Goal: Obtain resource: Obtain resource

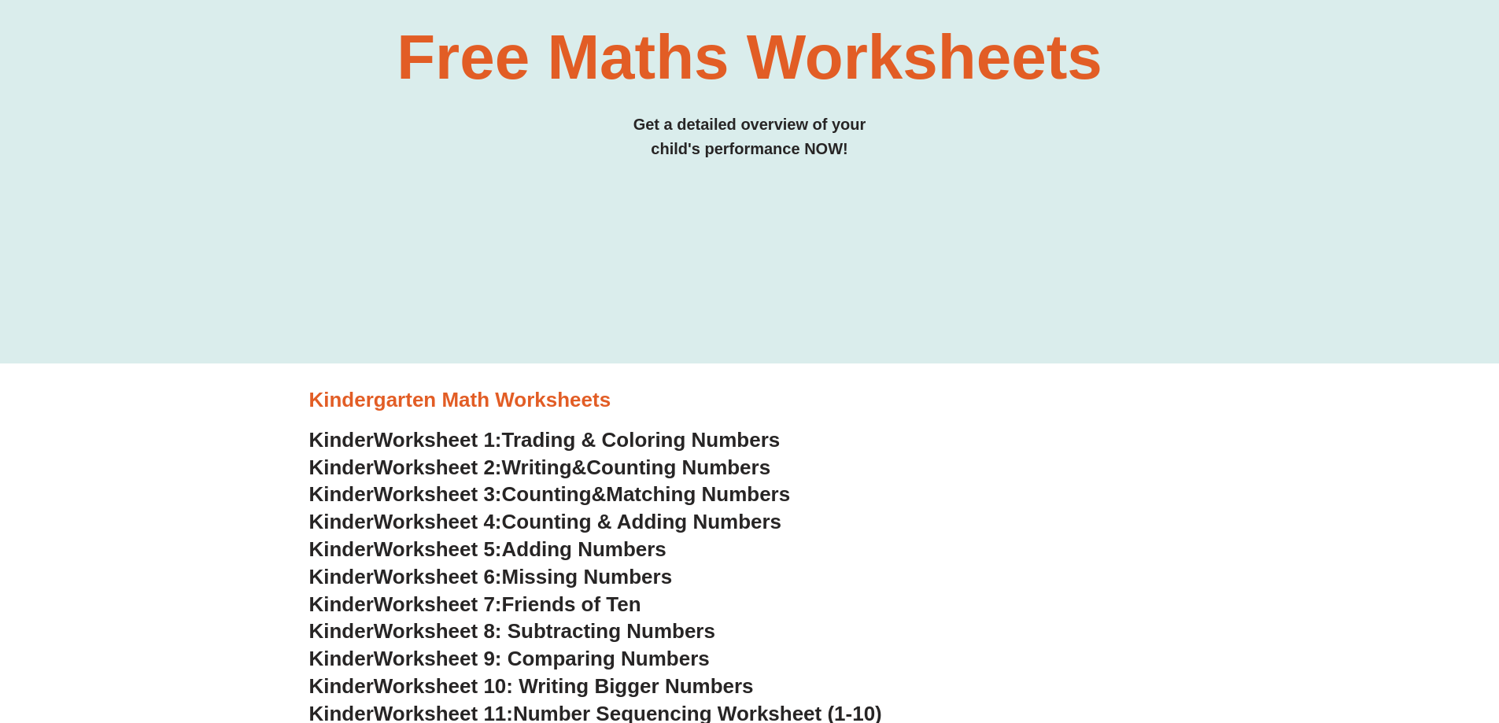
scroll to position [393, 0]
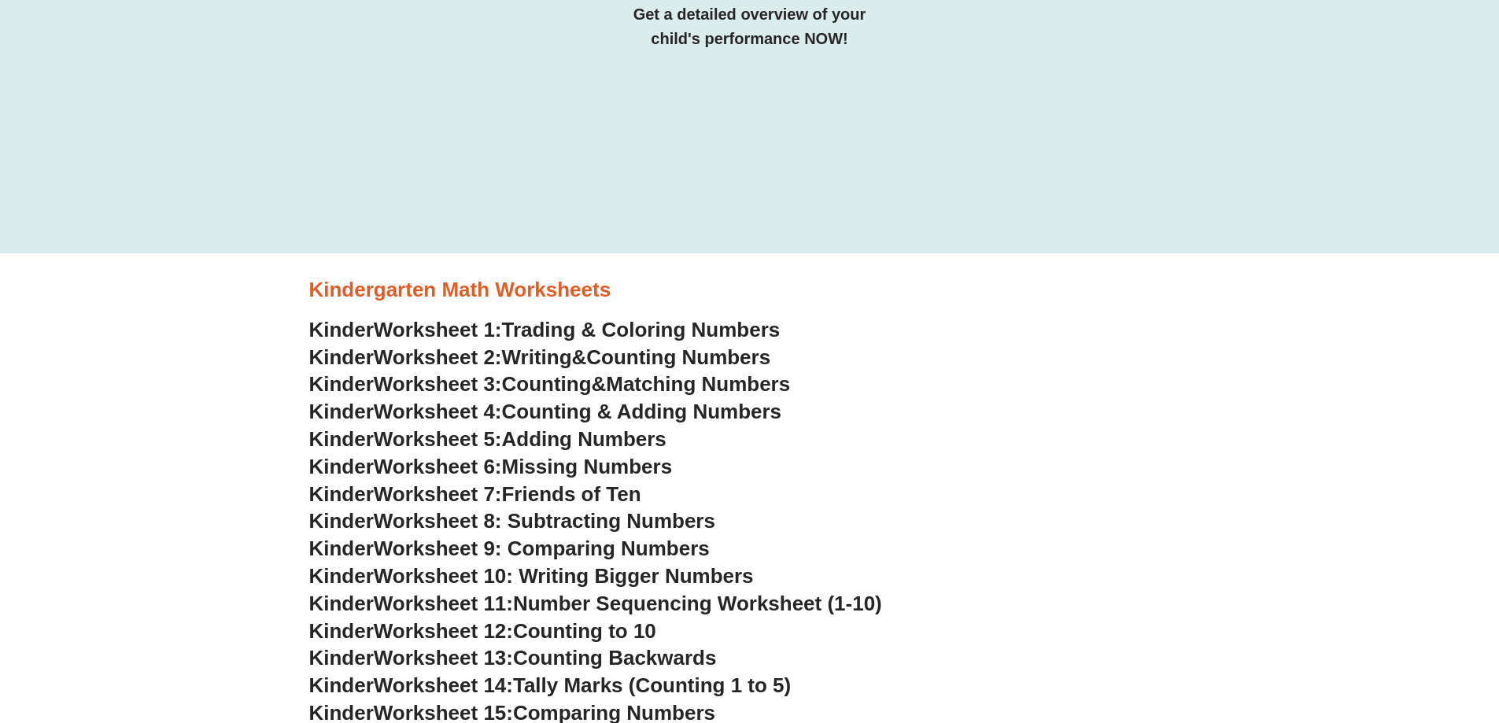
click at [688, 328] on span "Trading & Coloring Numbers" at bounding box center [641, 330] width 278 height 24
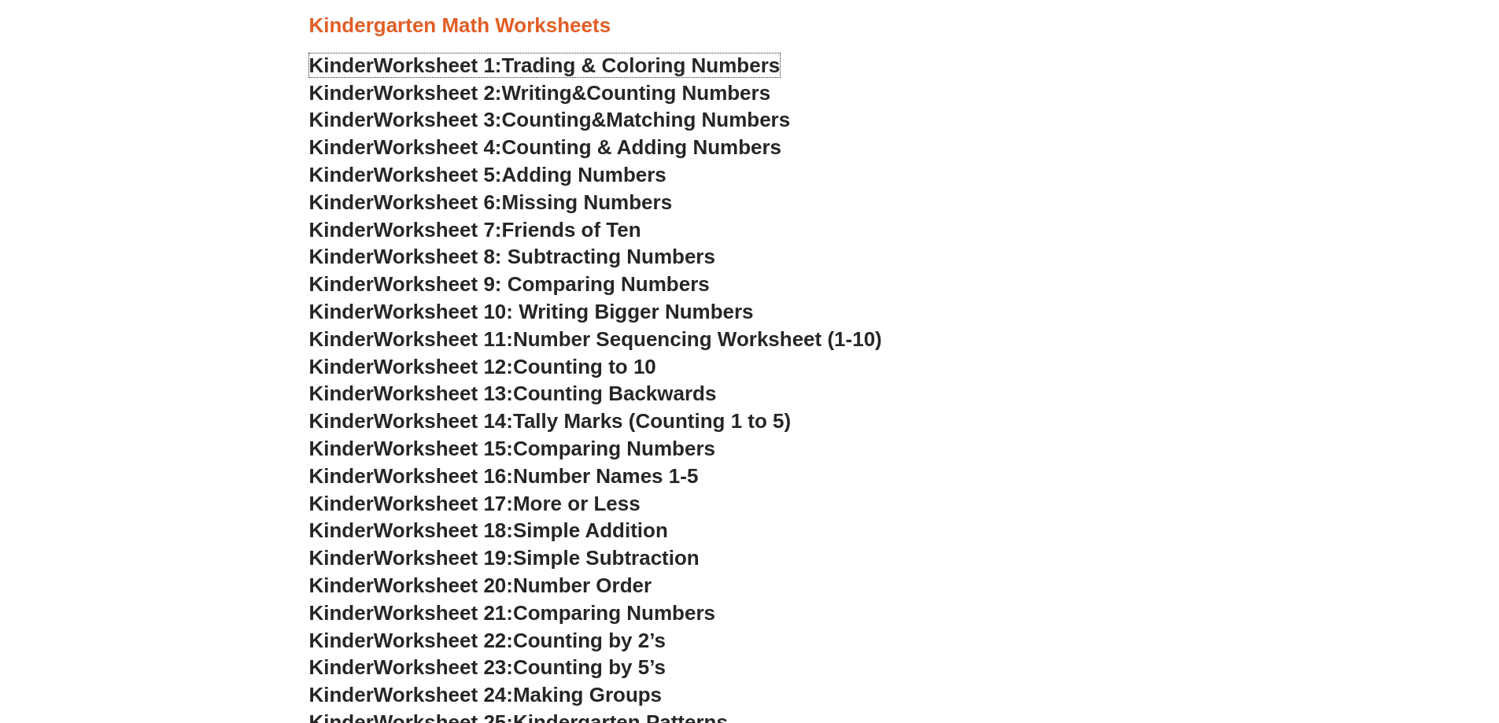
scroll to position [629, 0]
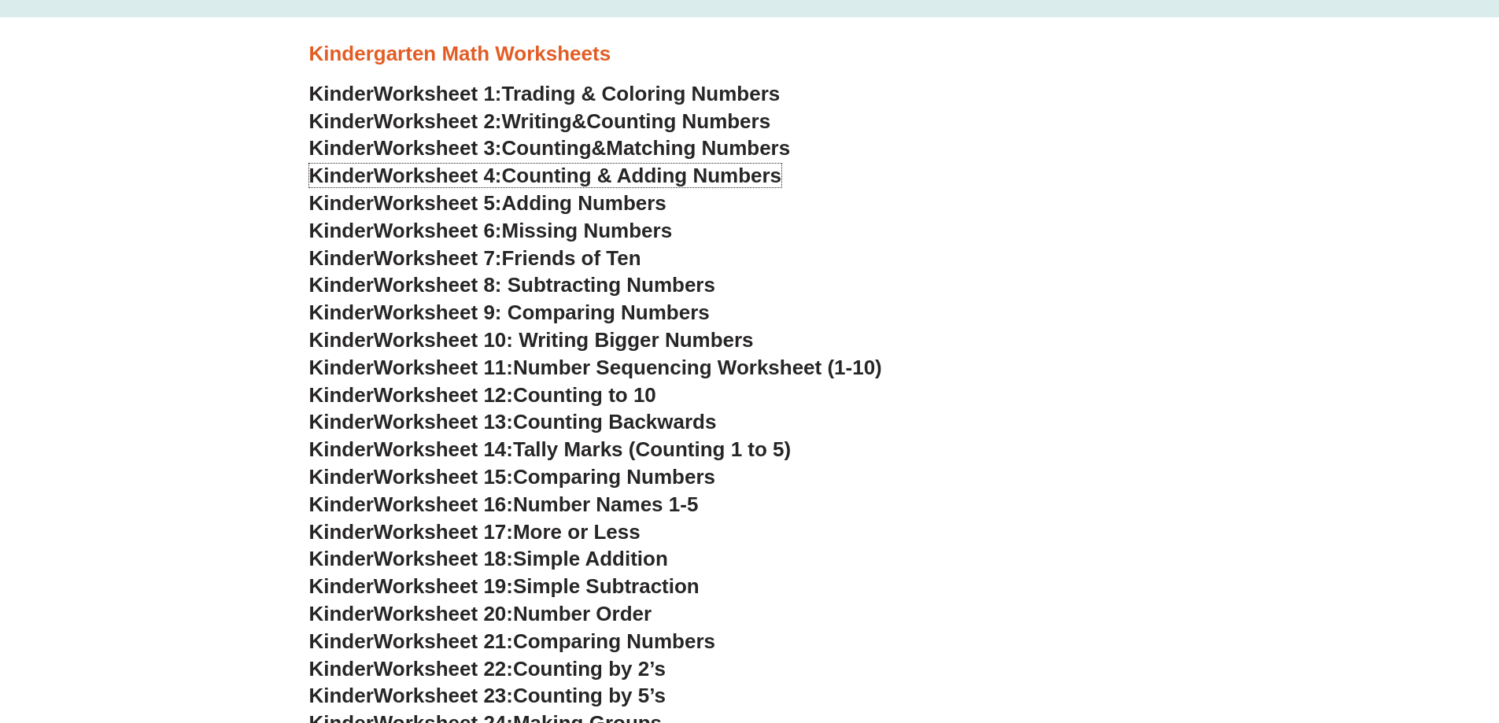
drag, startPoint x: 608, startPoint y: 176, endPoint x: 600, endPoint y: 205, distance: 30.2
drag, startPoint x: 589, startPoint y: 253, endPoint x: 592, endPoint y: 263, distance: 10.5
drag, startPoint x: 596, startPoint y: 283, endPoint x: 603, endPoint y: 296, distance: 14.8
drag, startPoint x: 607, startPoint y: 309, endPoint x: 614, endPoint y: 341, distance: 32.3
drag, startPoint x: 614, startPoint y: 348, endPoint x: 617, endPoint y: 367, distance: 19.1
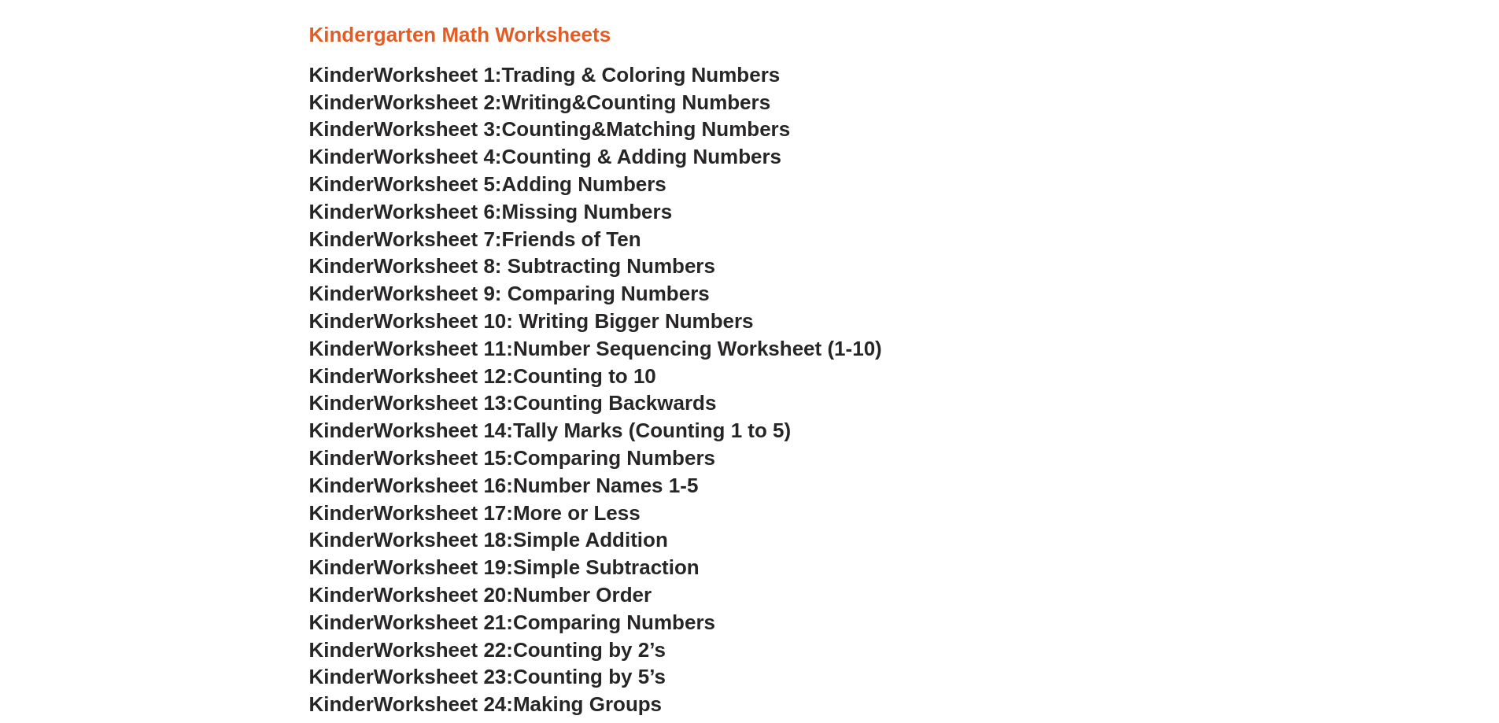
scroll to position [880, 0]
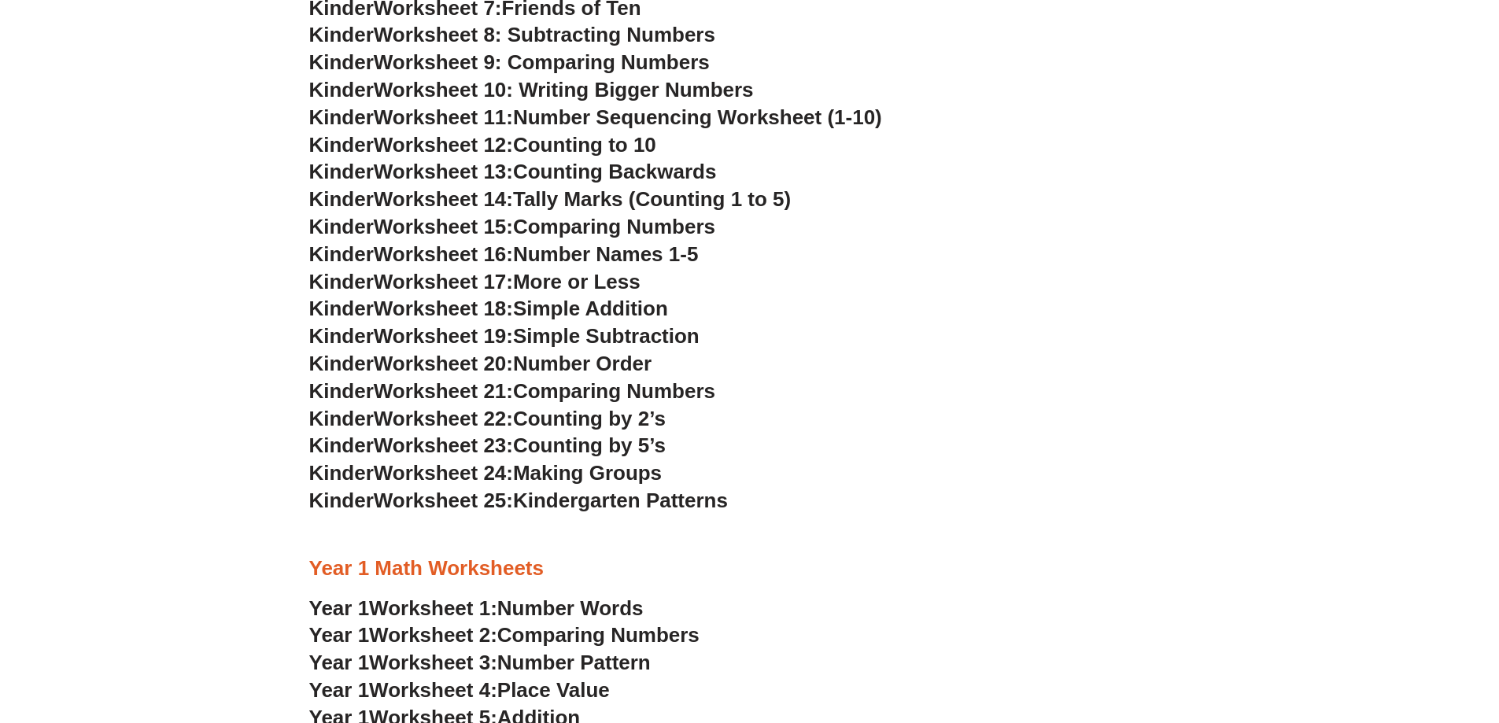
click at [536, 117] on span "Number Sequencing Worksheet (1-10)" at bounding box center [697, 117] width 369 height 24
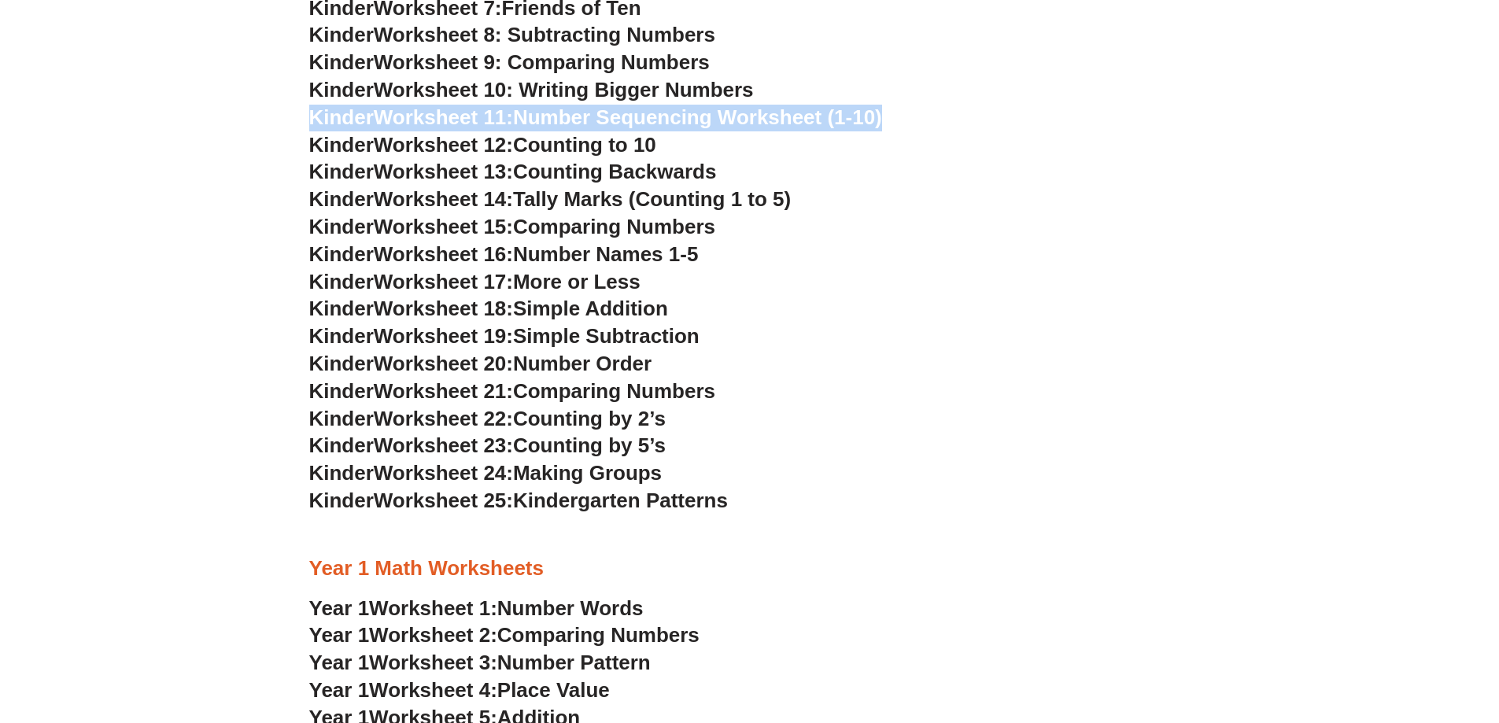
click at [536, 118] on span "Number Sequencing Worksheet (1-10)" at bounding box center [697, 117] width 369 height 24
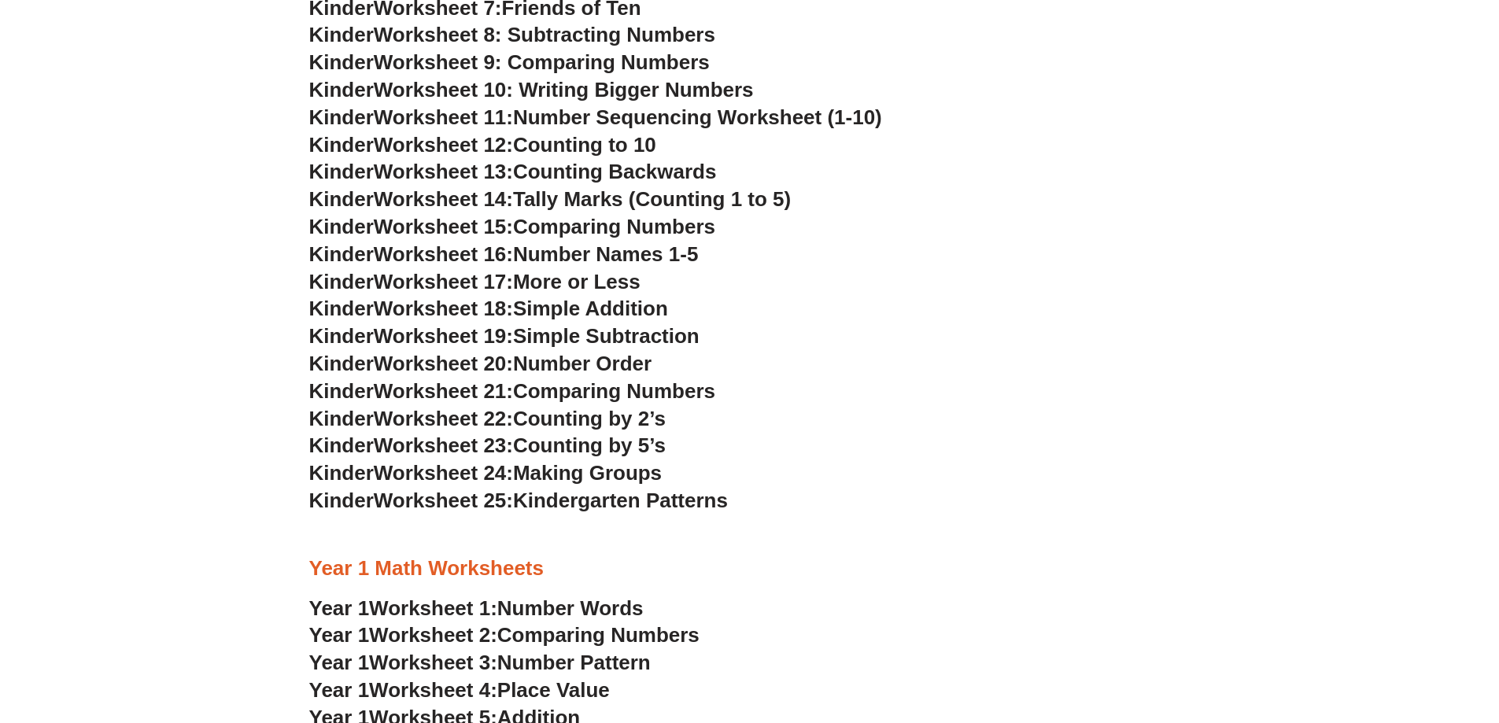
click at [533, 156] on span "Counting to 10" at bounding box center [584, 145] width 143 height 24
click at [538, 146] on span "Counting to 10" at bounding box center [584, 145] width 143 height 24
click at [537, 170] on span "Counting Backwards" at bounding box center [614, 172] width 203 height 24
click at [542, 198] on span "Tally Marks (Counting 1 to 5)" at bounding box center [652, 199] width 278 height 24
click at [543, 233] on span "Comparing Numbers" at bounding box center [614, 227] width 202 height 24
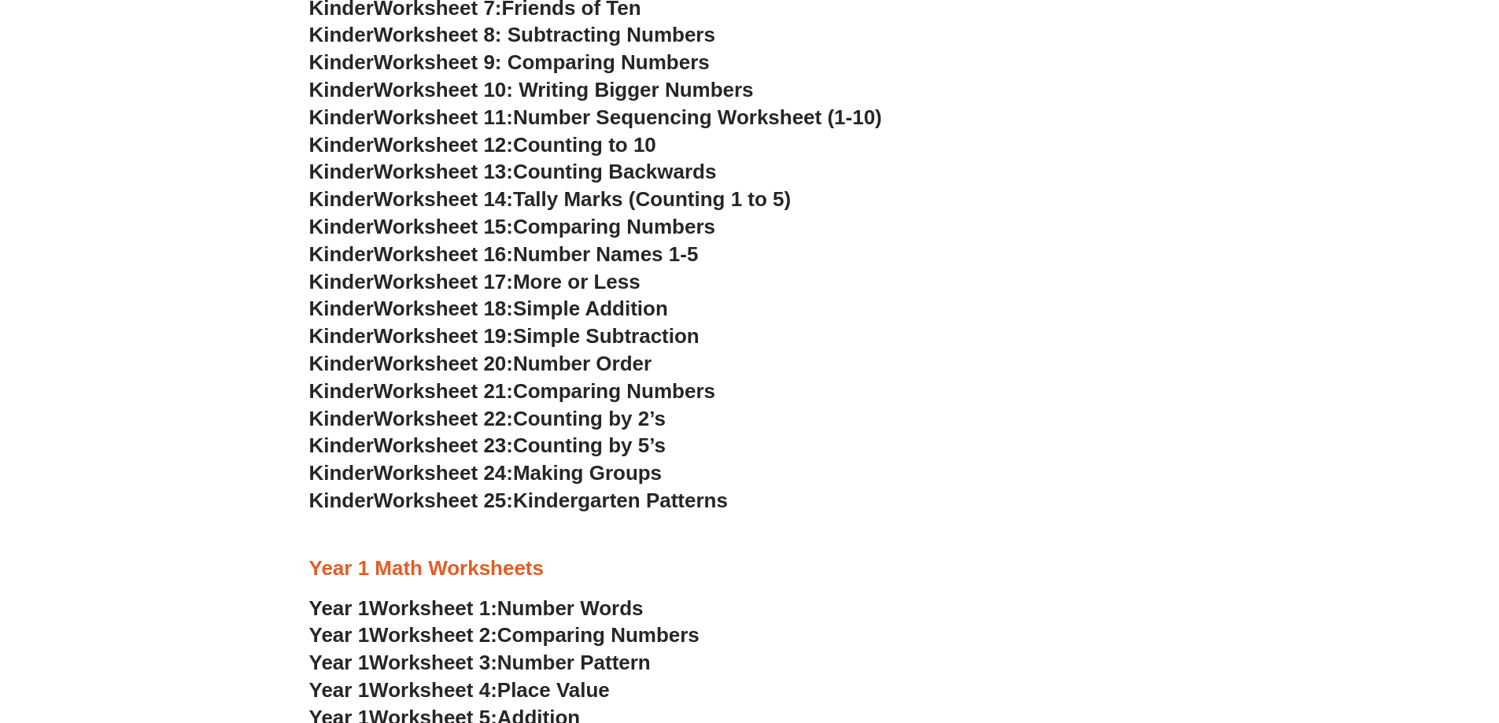
click at [548, 248] on span "Number Names 1-5" at bounding box center [605, 254] width 185 height 24
click at [558, 286] on span "More or Less" at bounding box center [576, 282] width 127 height 24
drag, startPoint x: 584, startPoint y: 311, endPoint x: 598, endPoint y: 333, distance: 26.2
click at [585, 309] on span "Simple Addition" at bounding box center [590, 309] width 155 height 24
click at [595, 326] on span "Simple Subtraction" at bounding box center [606, 336] width 186 height 24
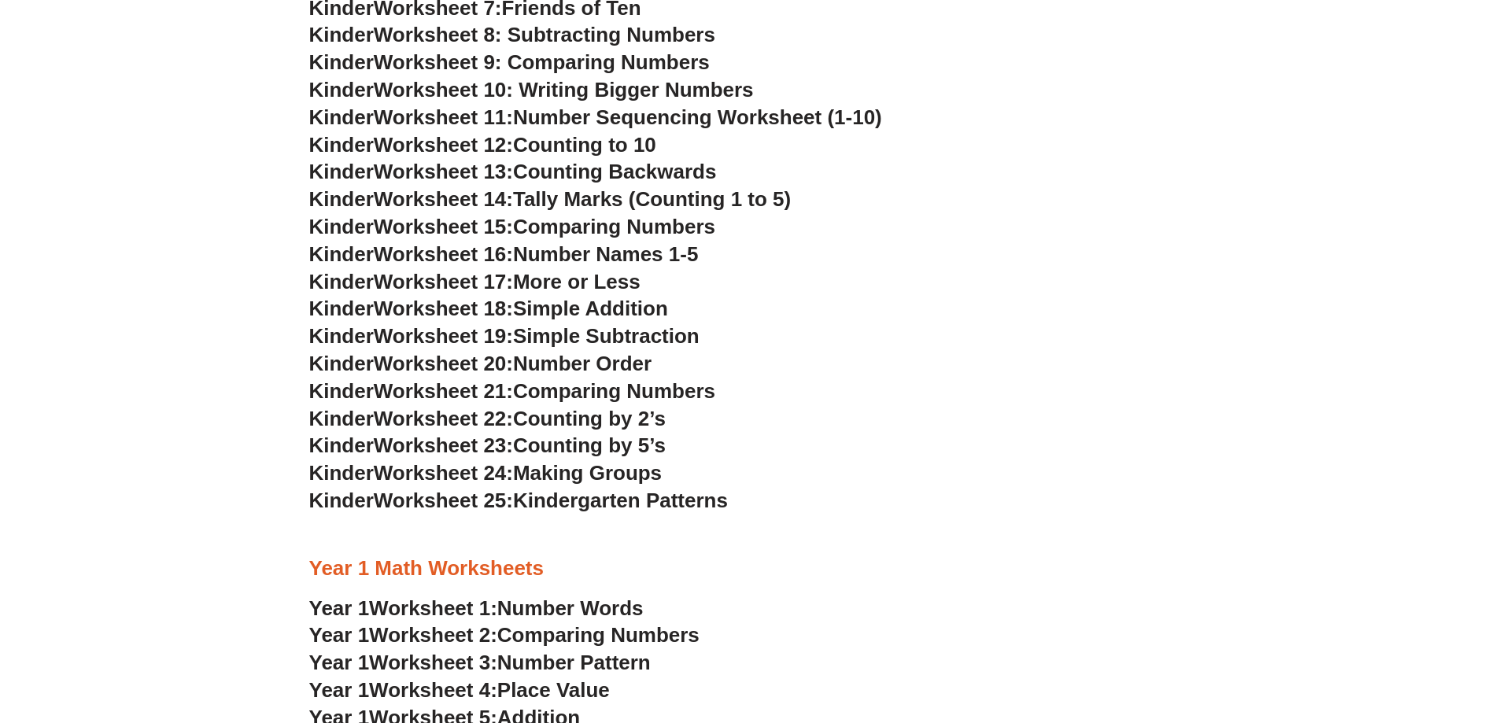
click at [610, 374] on span "Number Order" at bounding box center [582, 364] width 138 height 24
click at [614, 403] on h3 "Kinder Worksheet 21: Comparing Numbers" at bounding box center [749, 391] width 881 height 27
click at [594, 433] on span "Counting by 5’s" at bounding box center [589, 445] width 153 height 24
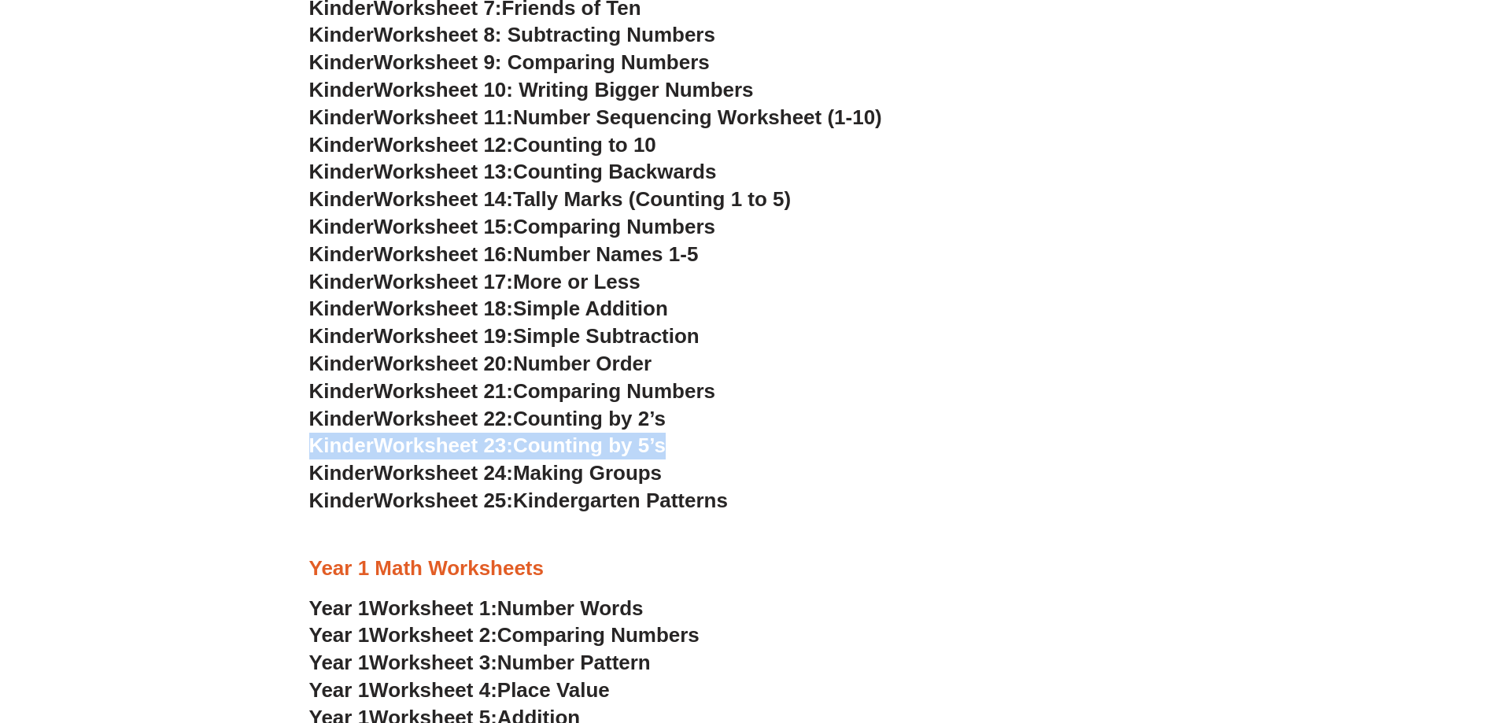
click at [593, 433] on span "Counting by 5’s" at bounding box center [589, 445] width 153 height 24
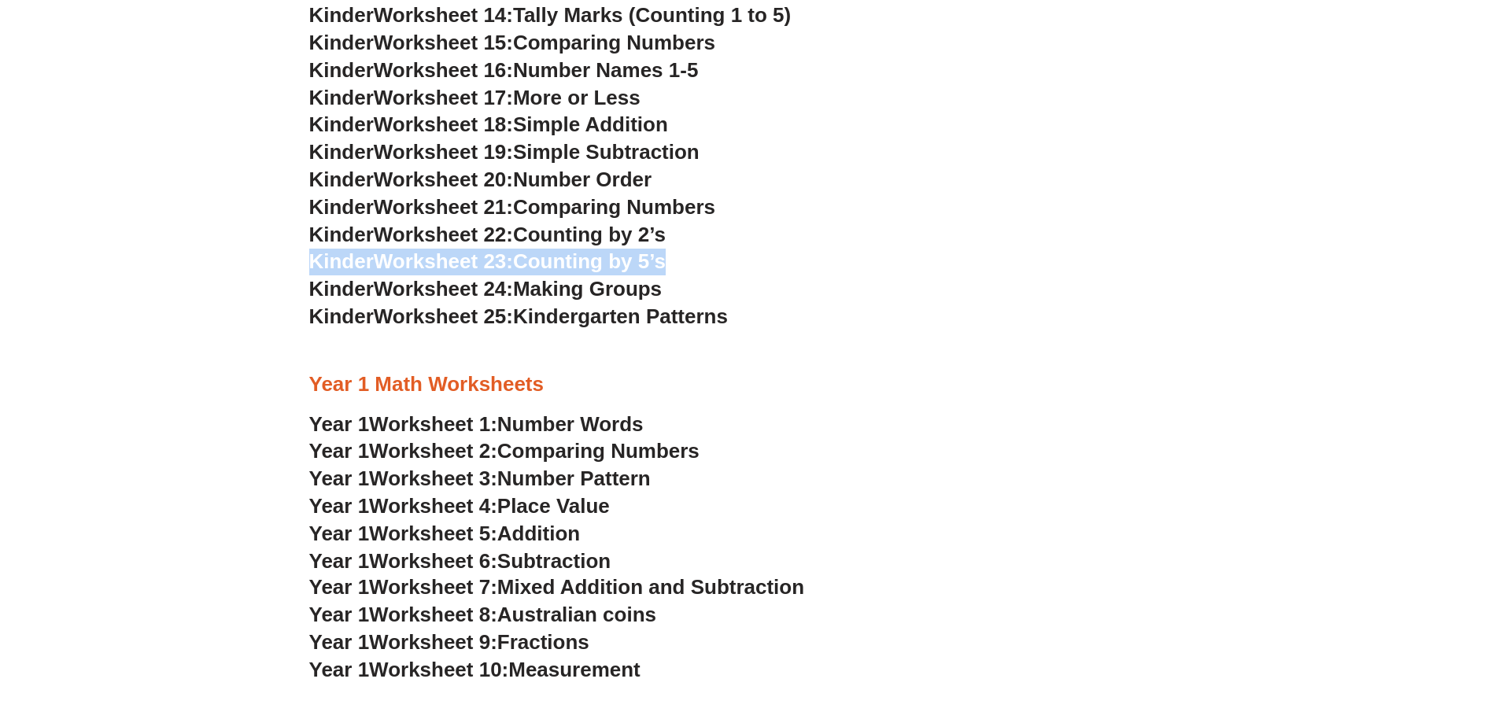
scroll to position [1116, 0]
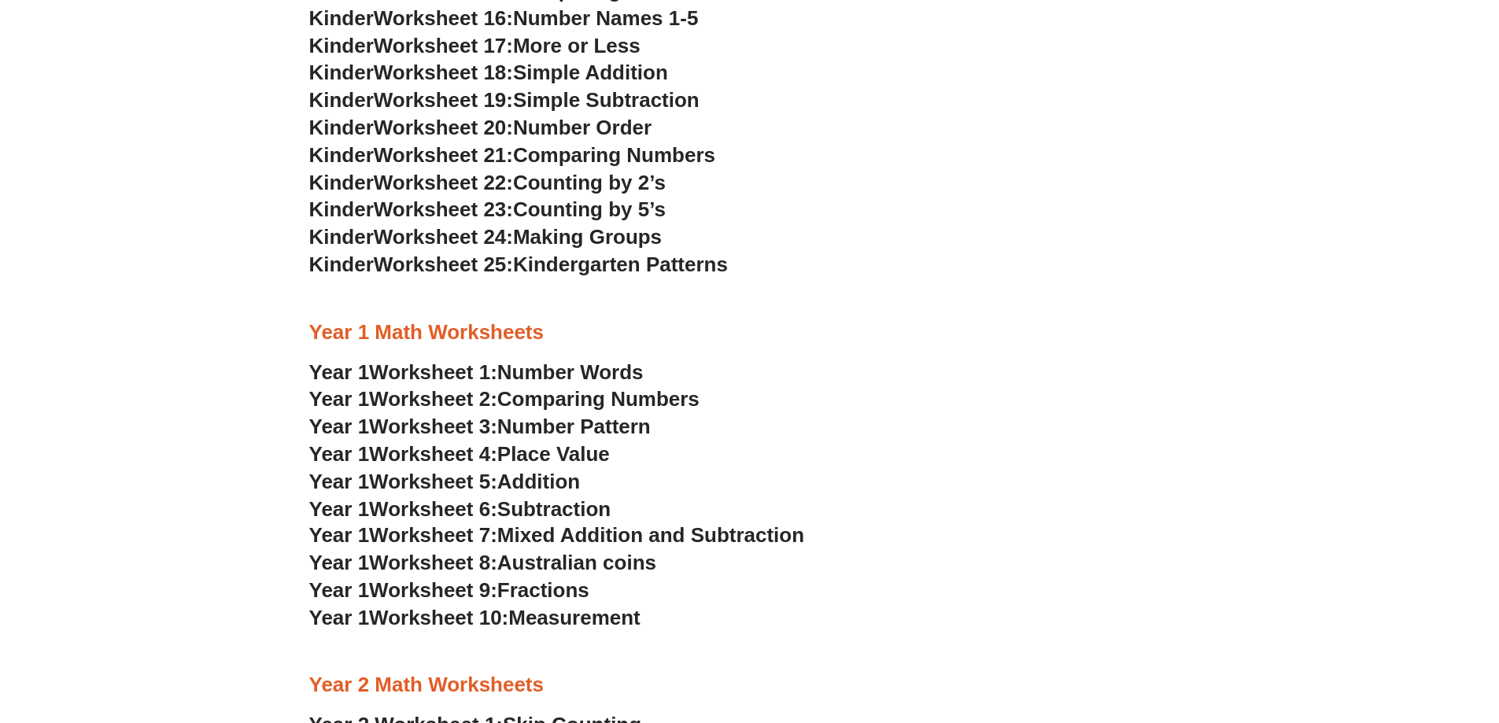
click at [974, 356] on div at bounding box center [749, 353] width 881 height 12
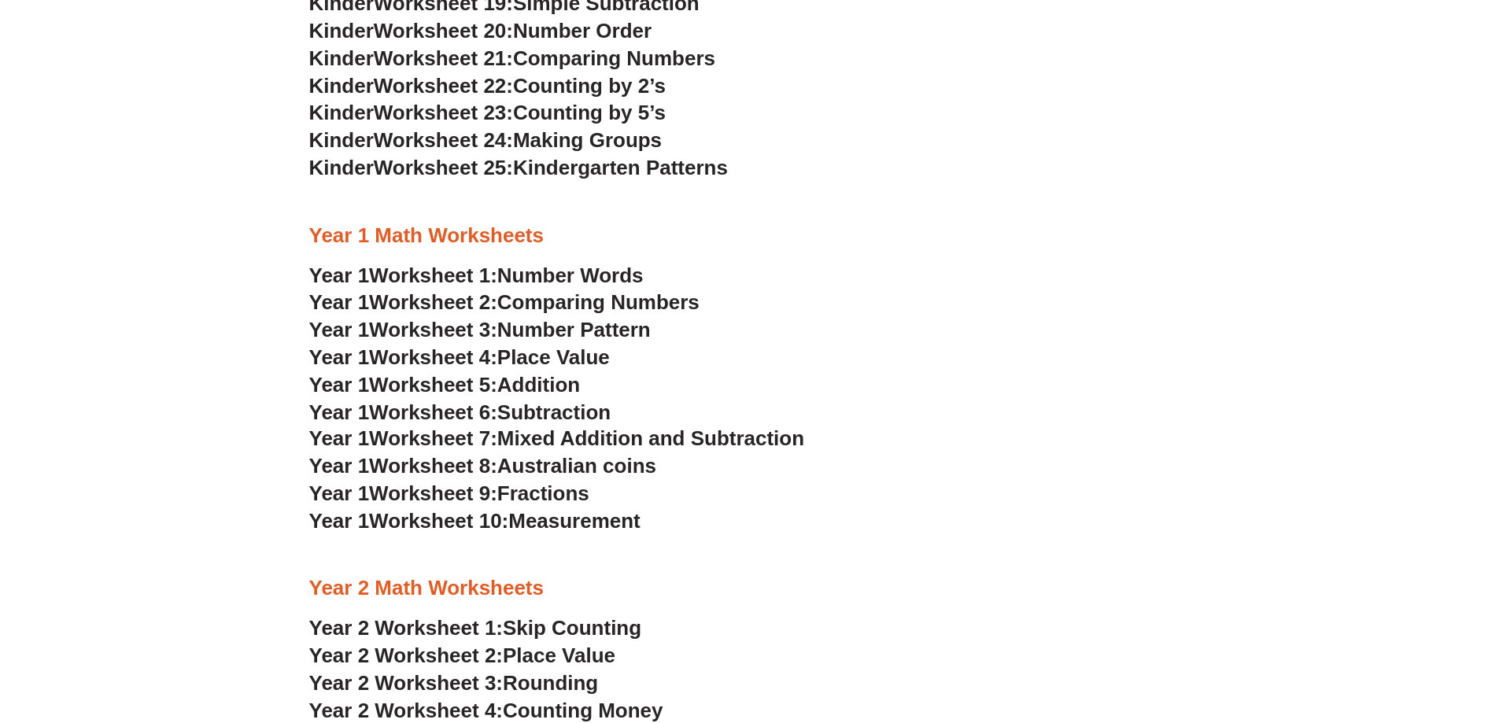
scroll to position [1352, 0]
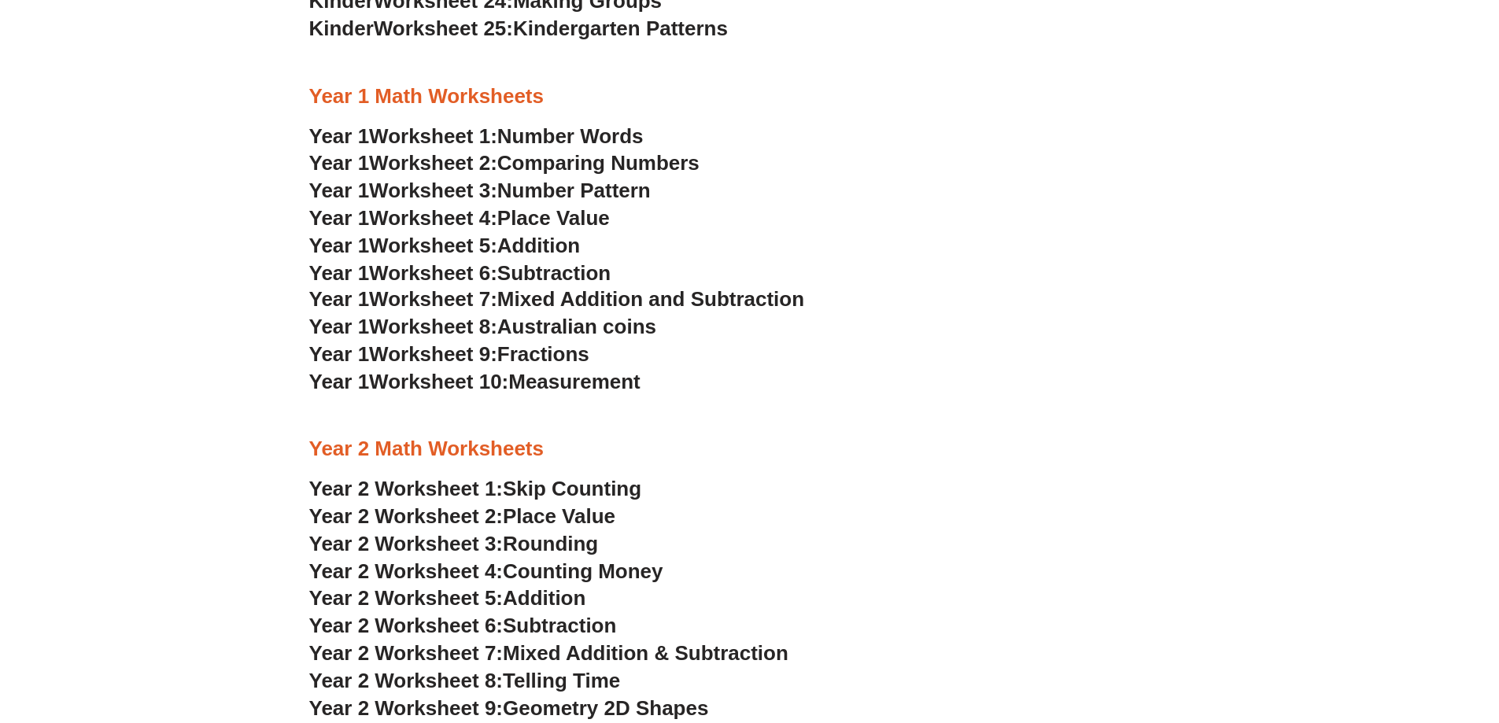
drag, startPoint x: 553, startPoint y: 354, endPoint x: 555, endPoint y: 362, distance: 8.2
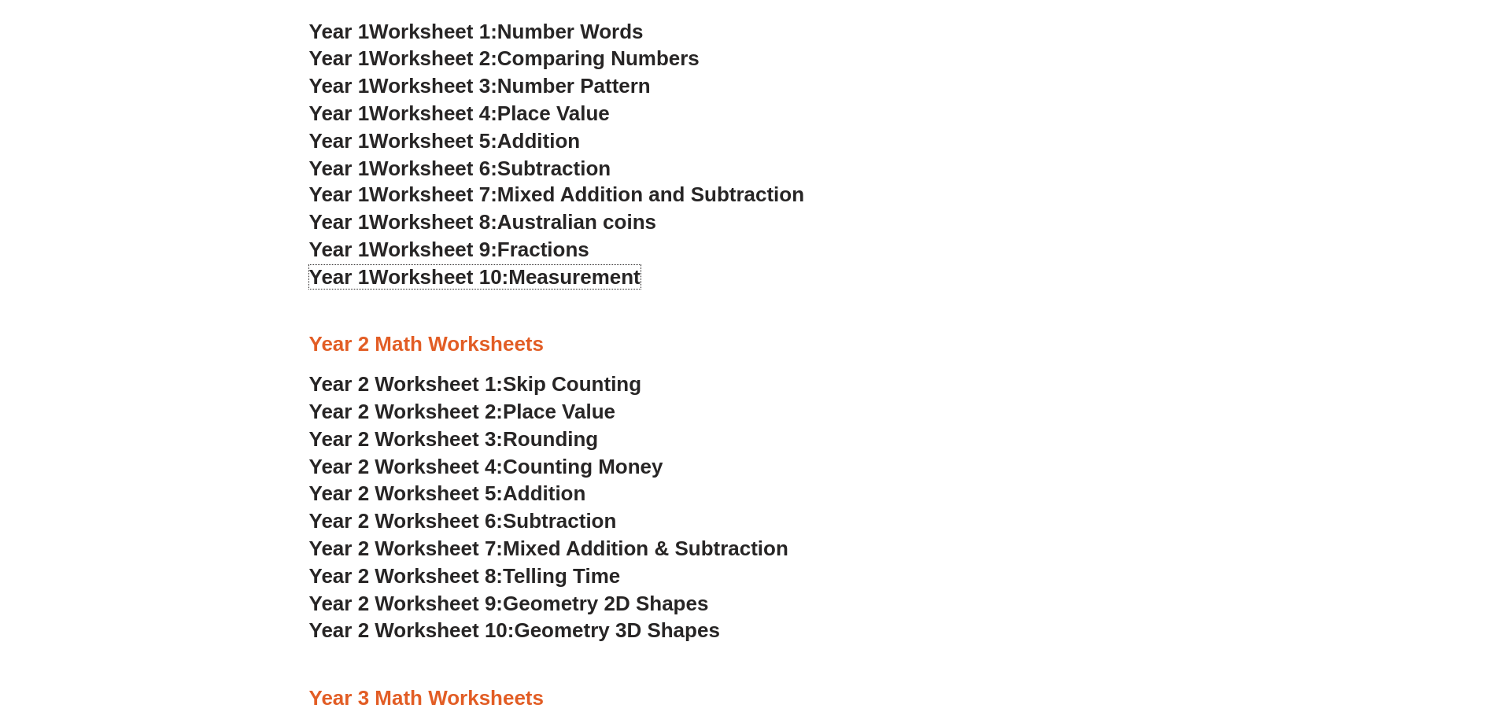
scroll to position [1588, 0]
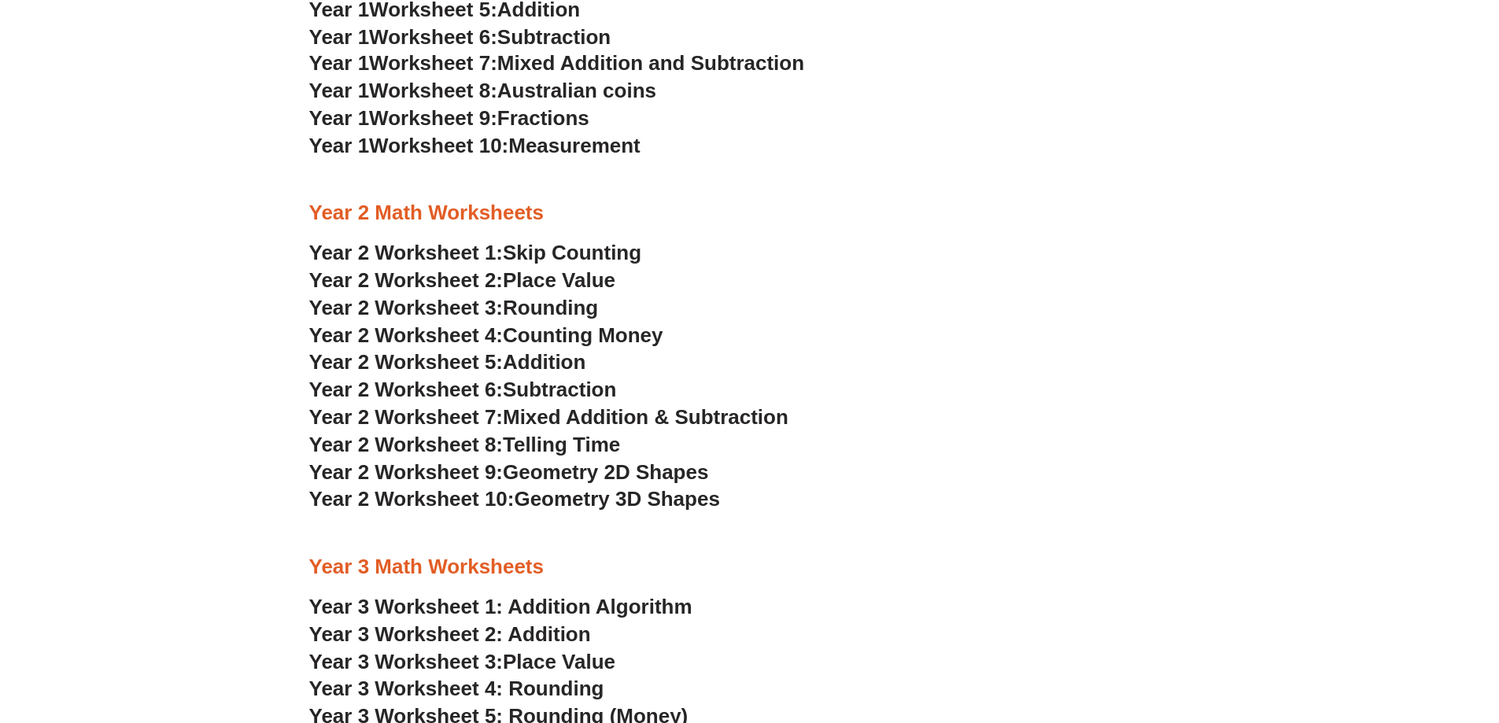
drag, startPoint x: 574, startPoint y: 329, endPoint x: 584, endPoint y: 346, distance: 19.7
drag, startPoint x: 574, startPoint y: 358, endPoint x: 577, endPoint y: 366, distance: 8.2
drag, startPoint x: 579, startPoint y: 394, endPoint x: 584, endPoint y: 415, distance: 21.8
drag, startPoint x: 580, startPoint y: 420, endPoint x: 583, endPoint y: 433, distance: 13.0
drag, startPoint x: 570, startPoint y: 451, endPoint x: 573, endPoint y: 472, distance: 21.6
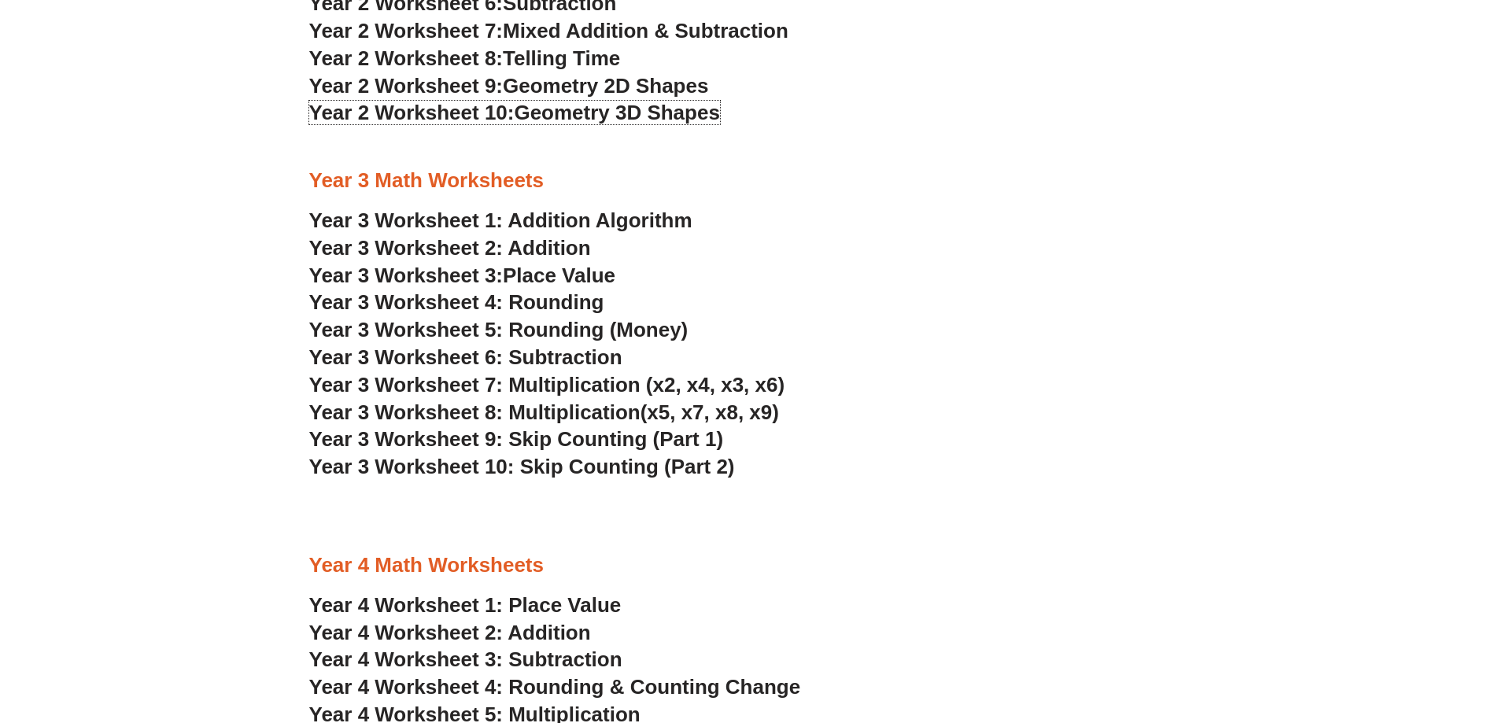
scroll to position [2060, 0]
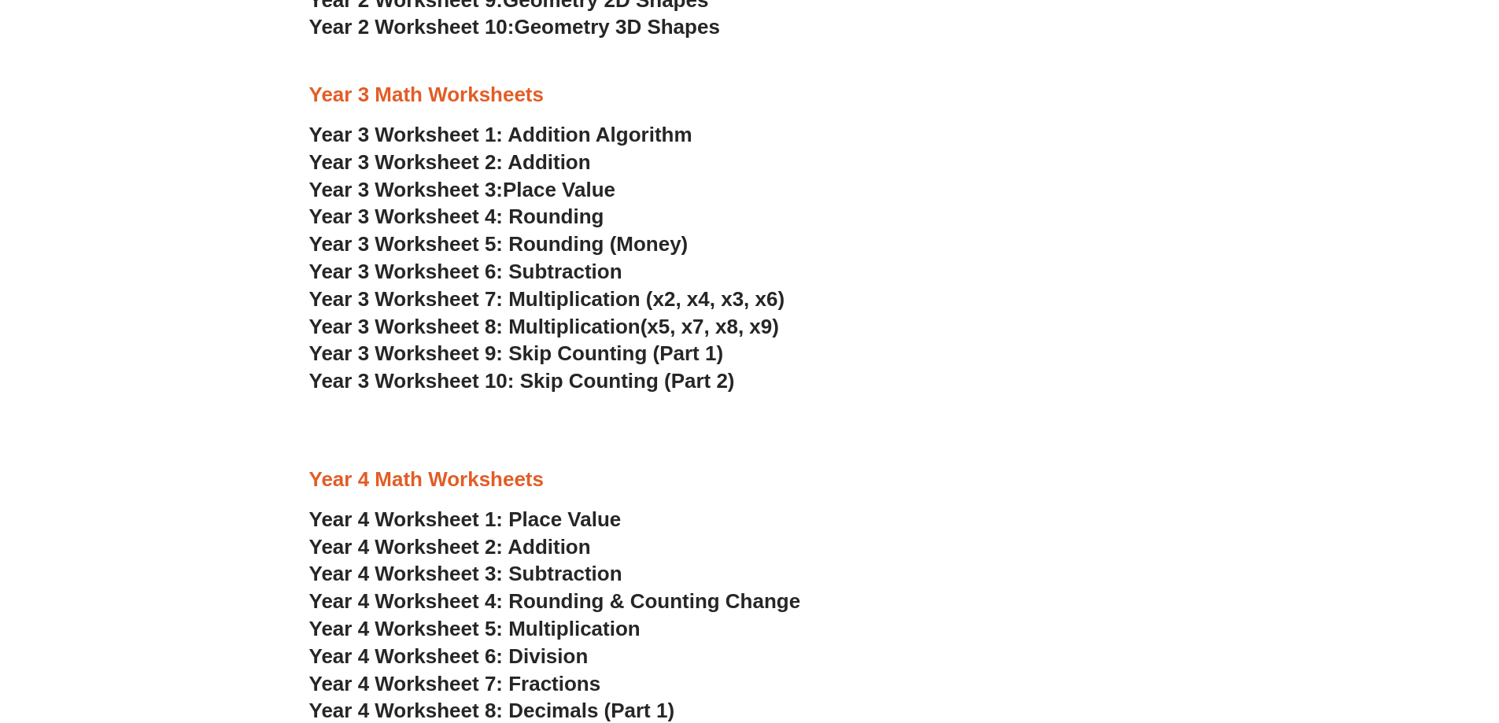
drag, startPoint x: 655, startPoint y: 139, endPoint x: 621, endPoint y: 144, distance: 34.2
drag, startPoint x: 542, startPoint y: 158, endPoint x: 533, endPoint y: 183, distance: 26.2
drag, startPoint x: 537, startPoint y: 189, endPoint x: 540, endPoint y: 221, distance: 32.5
drag, startPoint x: 542, startPoint y: 219, endPoint x: 549, endPoint y: 248, distance: 29.2
drag, startPoint x: 549, startPoint y: 306, endPoint x: 551, endPoint y: 325, distance: 18.9
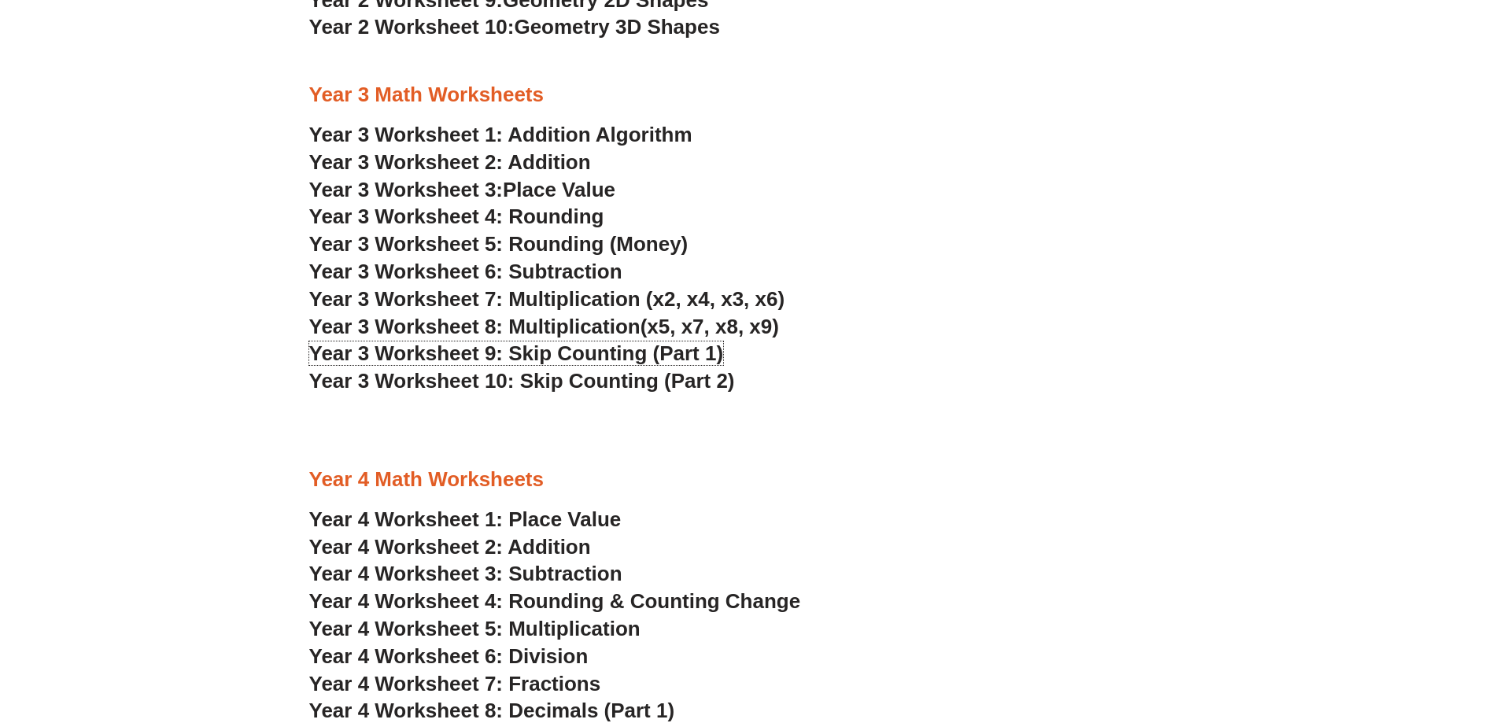
drag, startPoint x: 566, startPoint y: 349, endPoint x: 581, endPoint y: 367, distance: 22.4
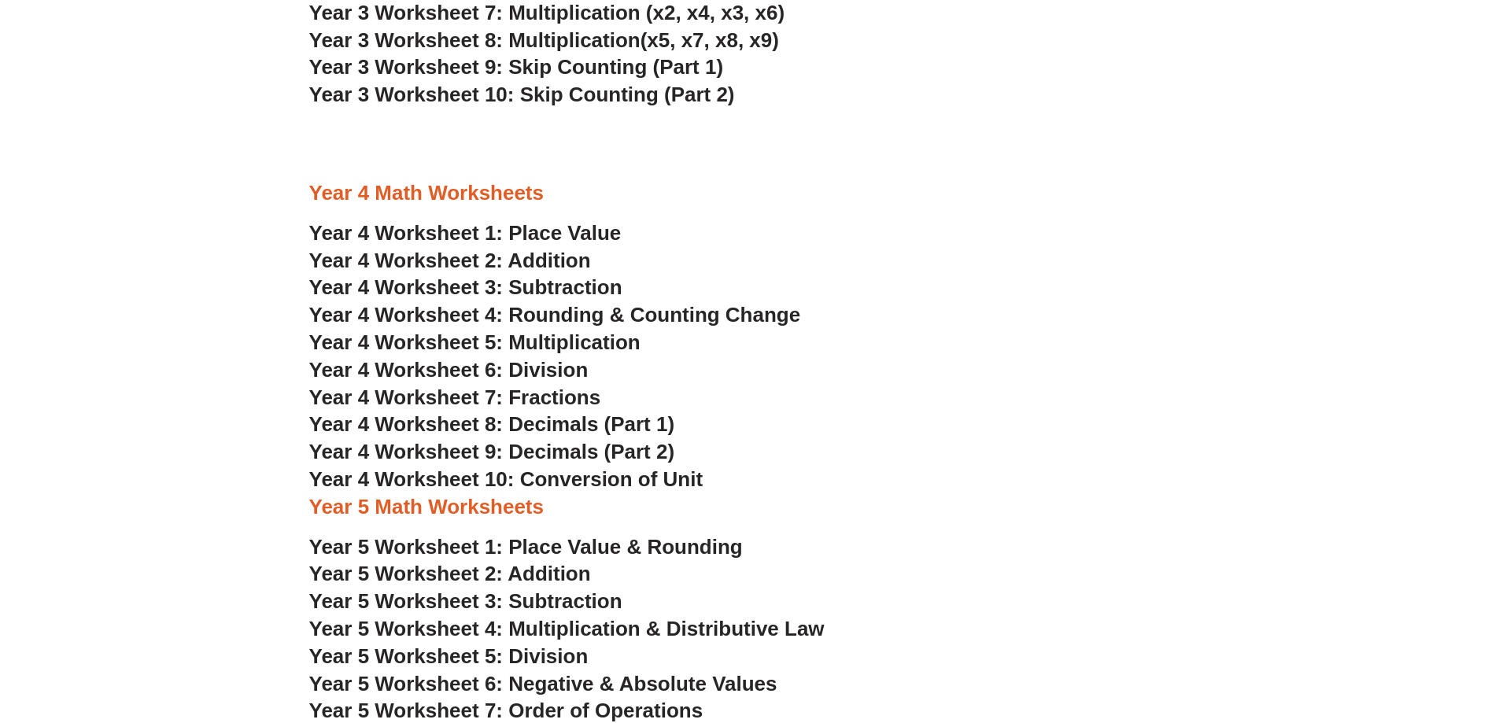
scroll to position [2374, 0]
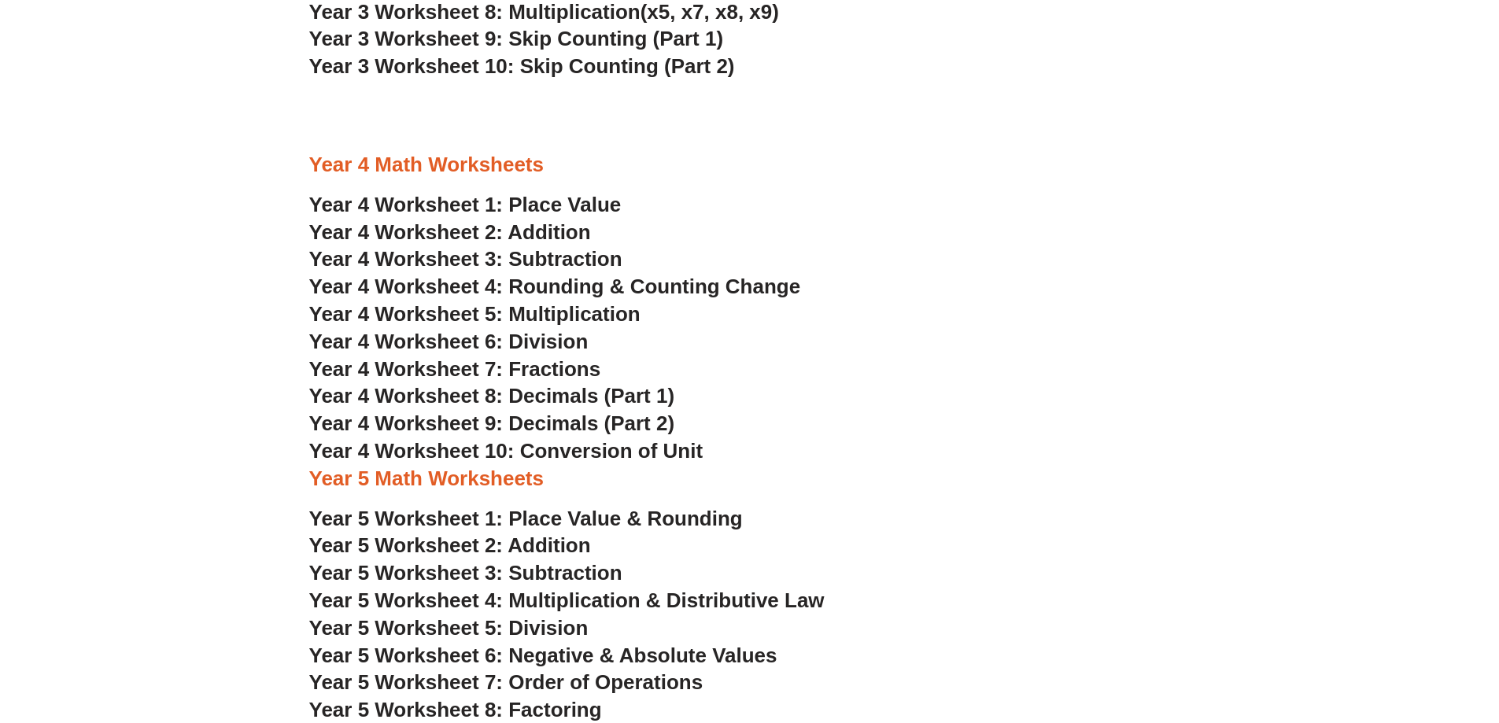
drag, startPoint x: 582, startPoint y: 211, endPoint x: 561, endPoint y: 230, distance: 28.4
drag, startPoint x: 537, startPoint y: 314, endPoint x: 514, endPoint y: 342, distance: 36.4
drag, startPoint x: 526, startPoint y: 371, endPoint x: 527, endPoint y: 399, distance: 27.6
drag, startPoint x: 531, startPoint y: 426, endPoint x: 533, endPoint y: 449, distance: 22.9
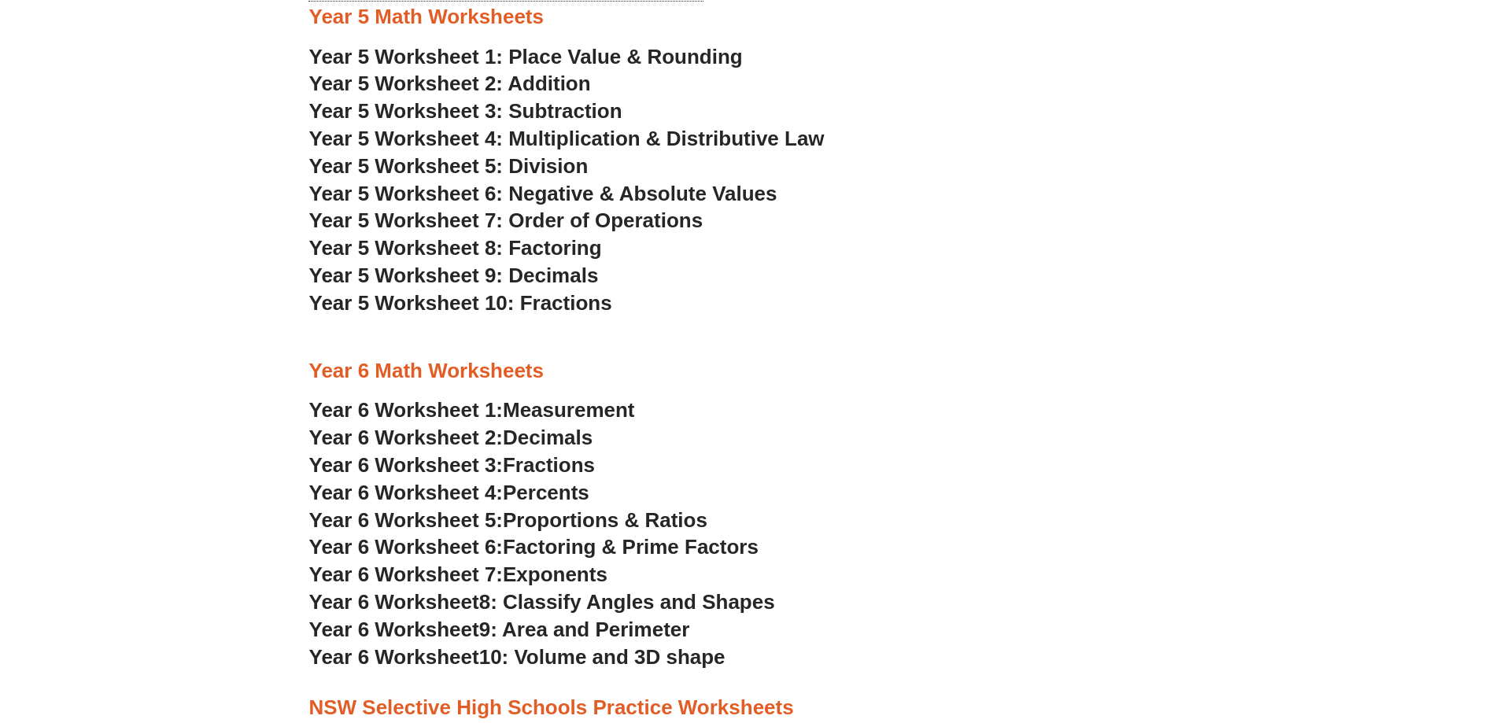
scroll to position [2846, 0]
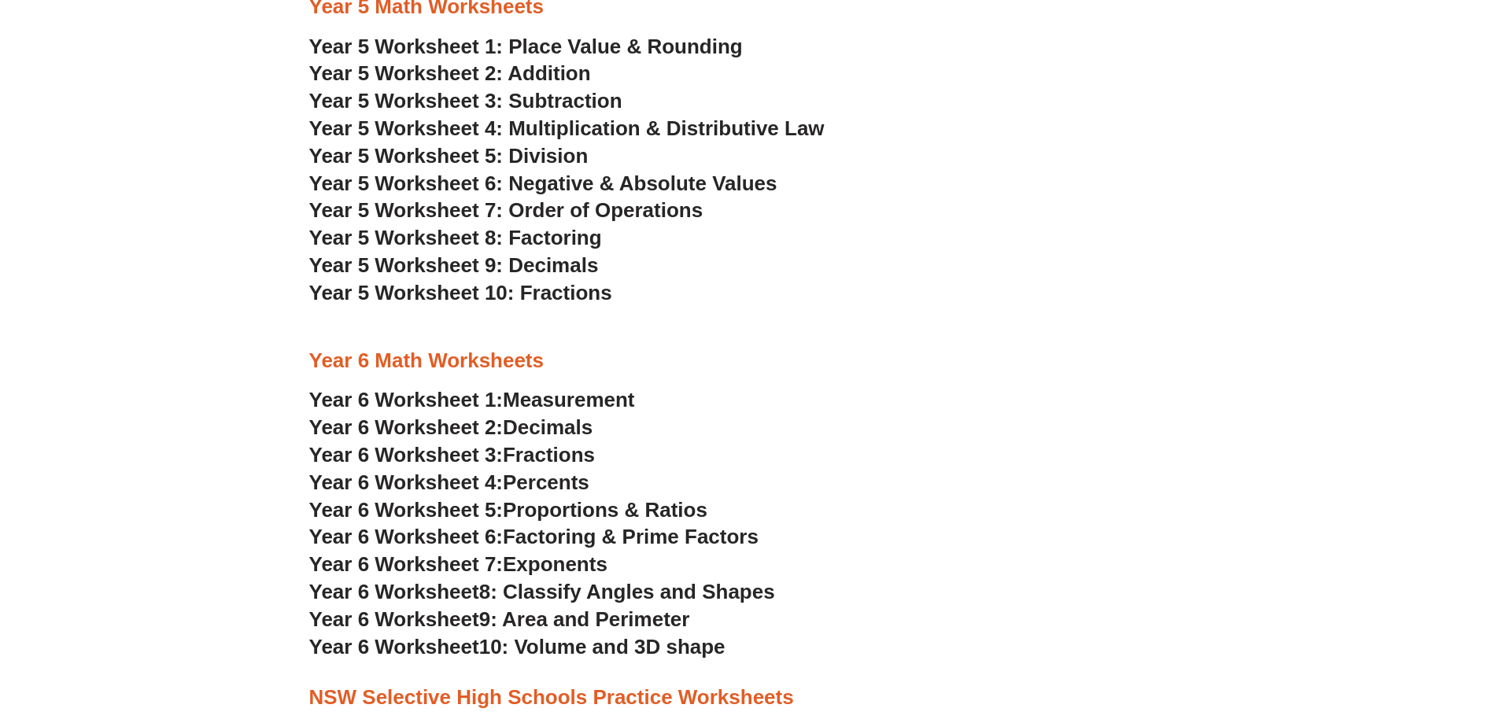
drag, startPoint x: 547, startPoint y: 93, endPoint x: 566, endPoint y: 124, distance: 36.0
drag, startPoint x: 566, startPoint y: 124, endPoint x: 572, endPoint y: 153, distance: 30.4
drag, startPoint x: 562, startPoint y: 164, endPoint x: 564, endPoint y: 174, distance: 9.6
drag, startPoint x: 566, startPoint y: 207, endPoint x: 557, endPoint y: 235, distance: 29.9
drag, startPoint x: 558, startPoint y: 234, endPoint x: 553, endPoint y: 265, distance: 31.8
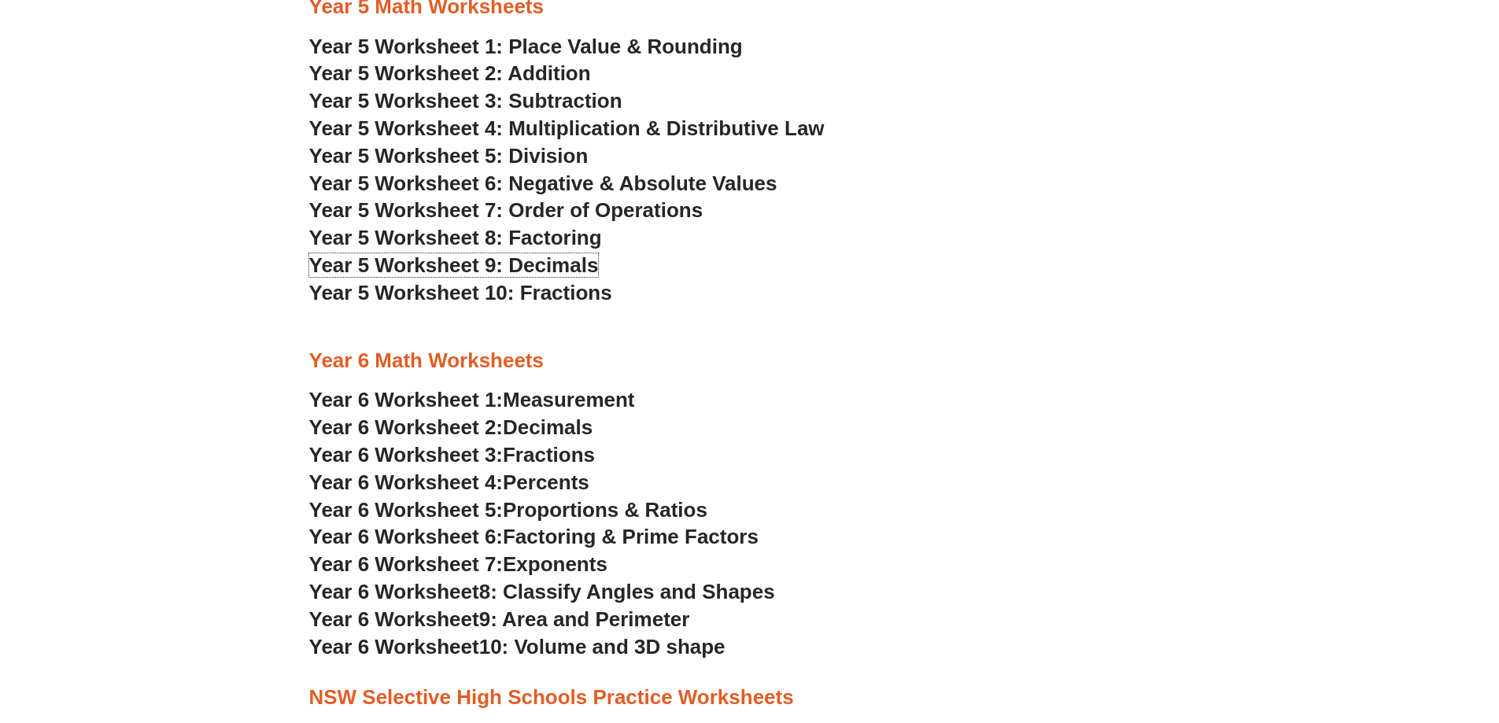
drag, startPoint x: 551, startPoint y: 255, endPoint x: 557, endPoint y: 277, distance: 22.9
drag, startPoint x: 559, startPoint y: 295, endPoint x: 544, endPoint y: 277, distance: 23.0
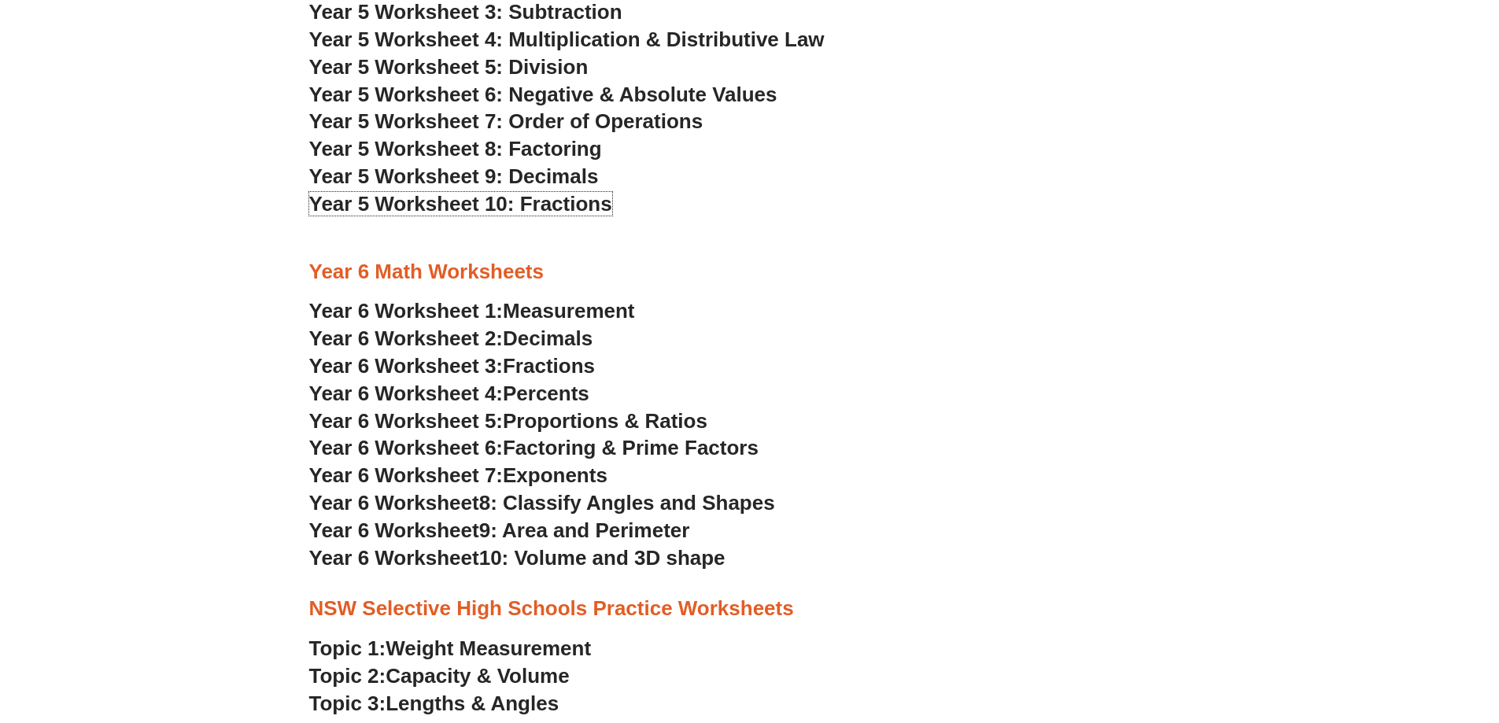
scroll to position [3004, 0]
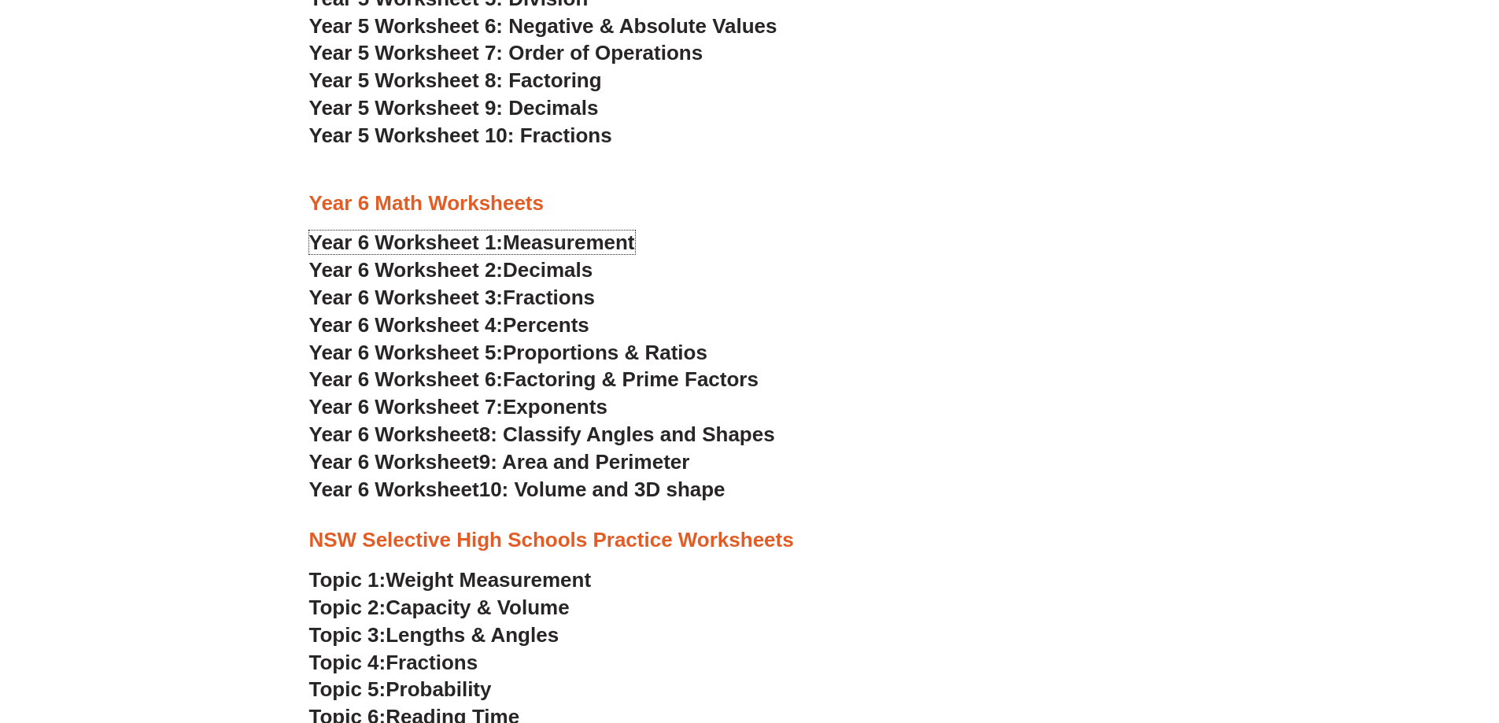
drag, startPoint x: 572, startPoint y: 239, endPoint x: 557, endPoint y: 271, distance: 35.5
drag, startPoint x: 562, startPoint y: 298, endPoint x: 564, endPoint y: 323, distance: 24.4
drag, startPoint x: 564, startPoint y: 352, endPoint x: 567, endPoint y: 382, distance: 30.1
drag, startPoint x: 563, startPoint y: 410, endPoint x: 565, endPoint y: 421, distance: 11.1
drag, startPoint x: 572, startPoint y: 434, endPoint x: 579, endPoint y: 448, distance: 15.8
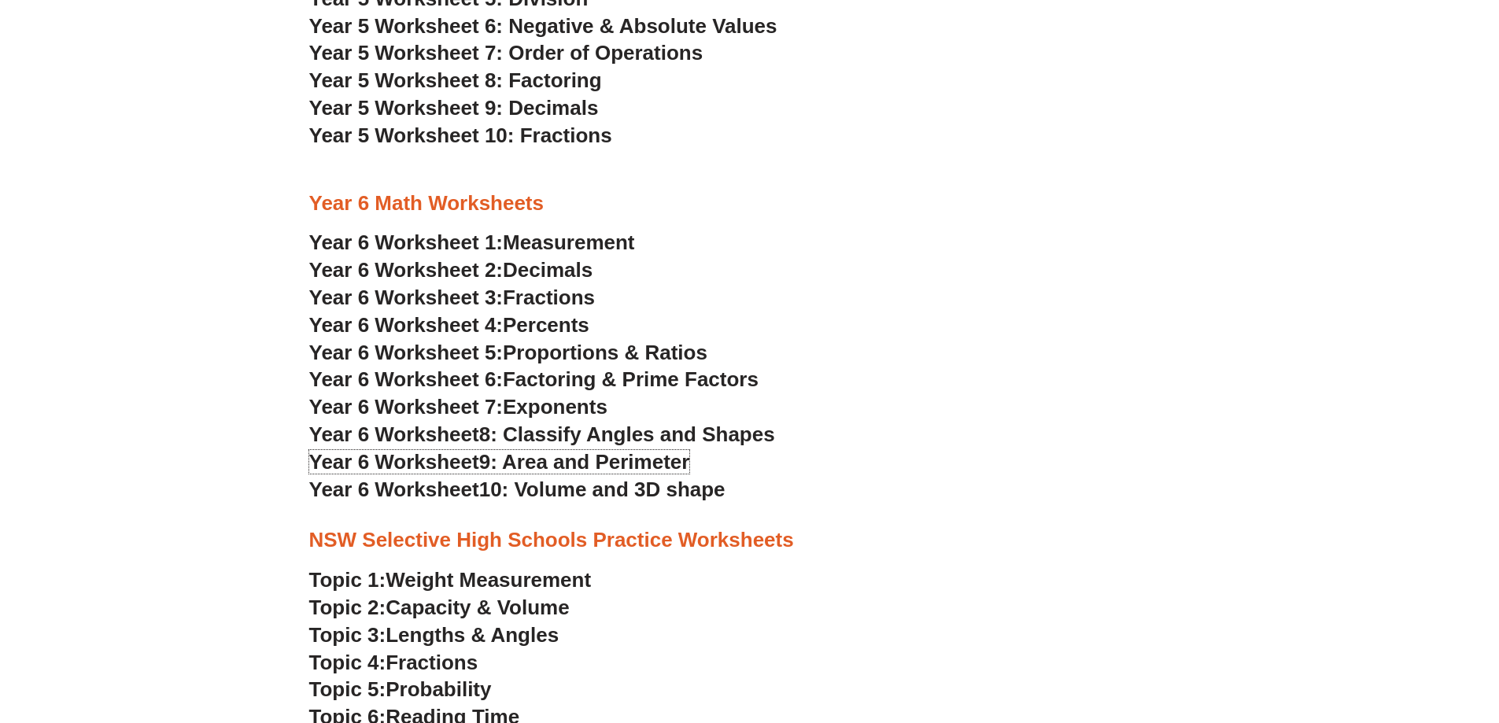
drag, startPoint x: 580, startPoint y: 463, endPoint x: 584, endPoint y: 481, distance: 17.7
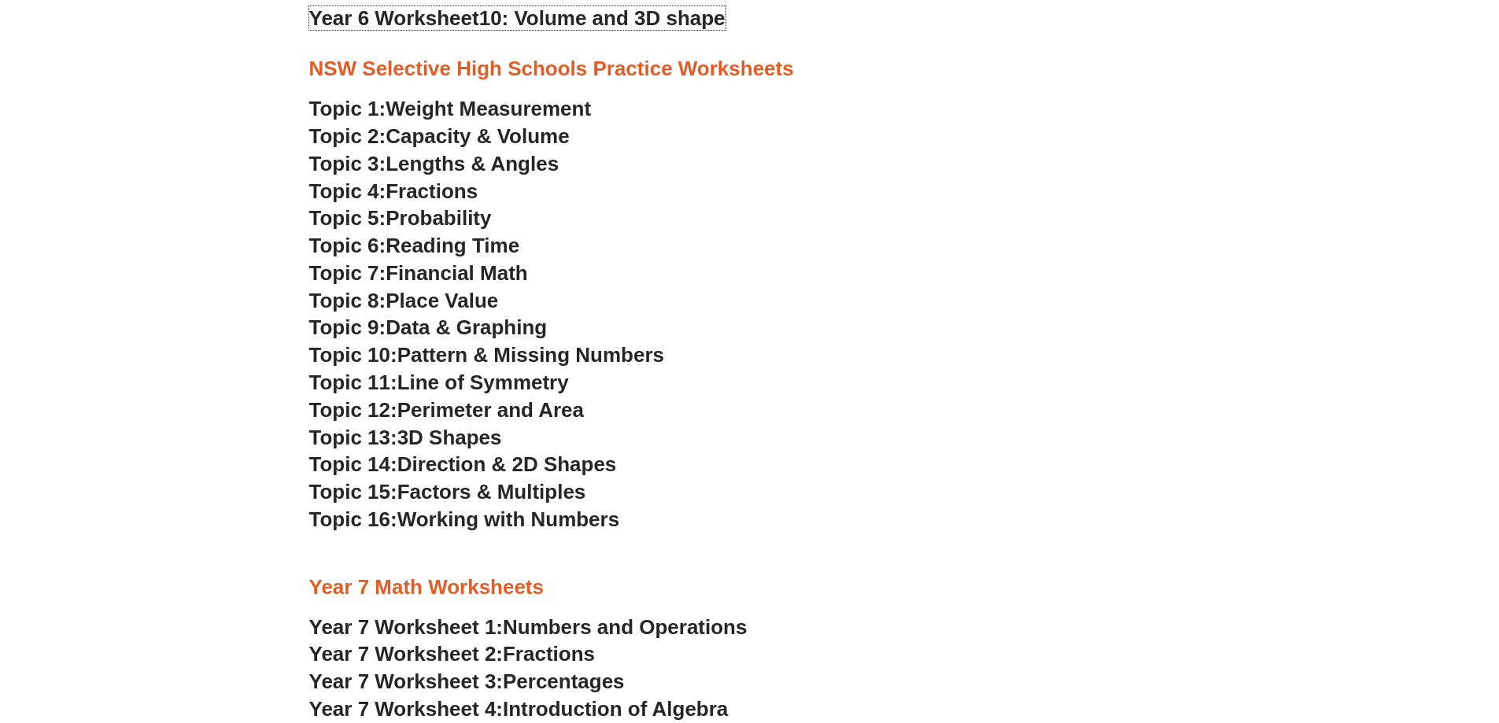
scroll to position [3476, 0]
drag, startPoint x: 541, startPoint y: 163, endPoint x: 455, endPoint y: 184, distance: 89.1
drag, startPoint x: 457, startPoint y: 219, endPoint x: 452, endPoint y: 245, distance: 26.4
drag, startPoint x: 457, startPoint y: 268, endPoint x: 458, endPoint y: 297, distance: 29.1
drag, startPoint x: 463, startPoint y: 349, endPoint x: 464, endPoint y: 356, distance: 7.9
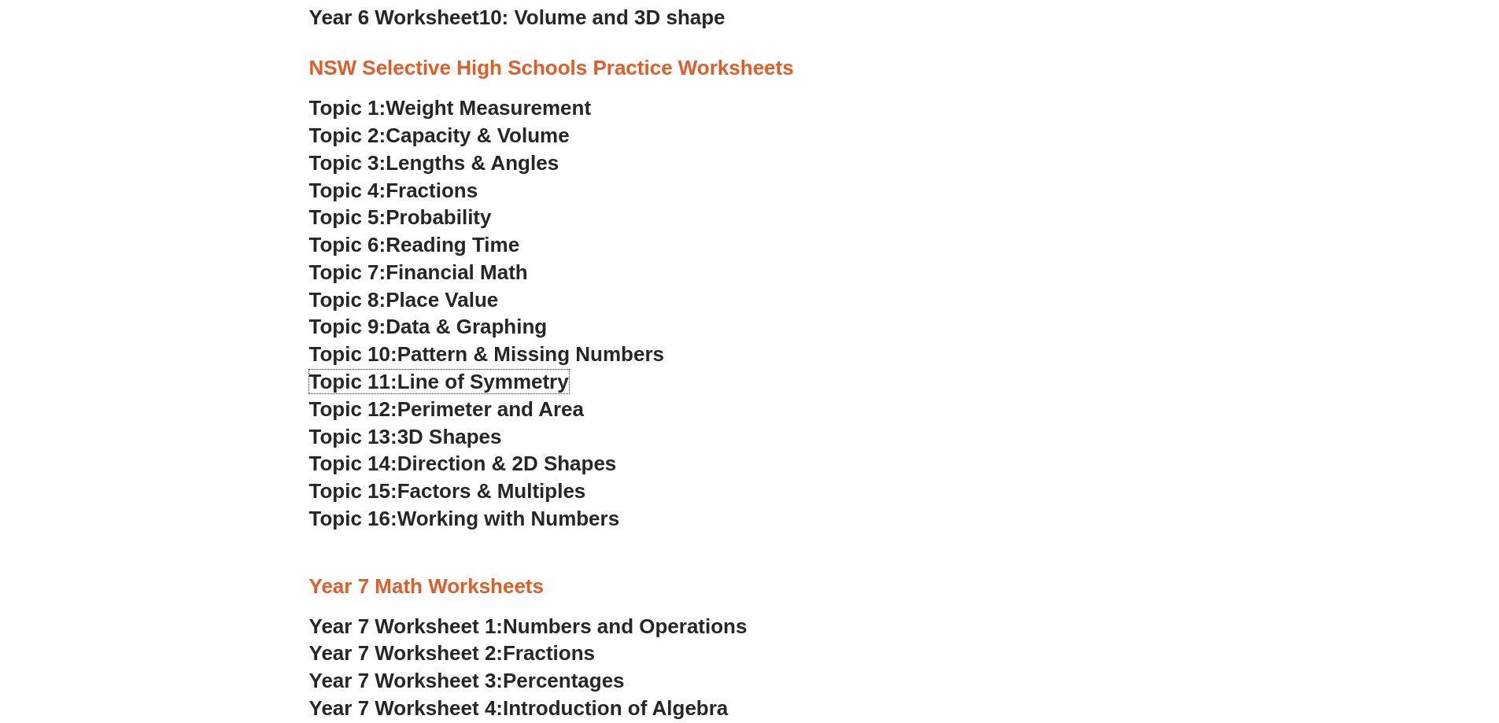
drag, startPoint x: 483, startPoint y: 376, endPoint x: 490, endPoint y: 411, distance: 35.3
drag, startPoint x: 486, startPoint y: 417, endPoint x: 473, endPoint y: 433, distance: 20.6
drag, startPoint x: 480, startPoint y: 494, endPoint x: 482, endPoint y: 513, distance: 19.0
click at [950, 662] on h3 "Year 7 Worksheet 2: Fractions" at bounding box center [749, 653] width 881 height 27
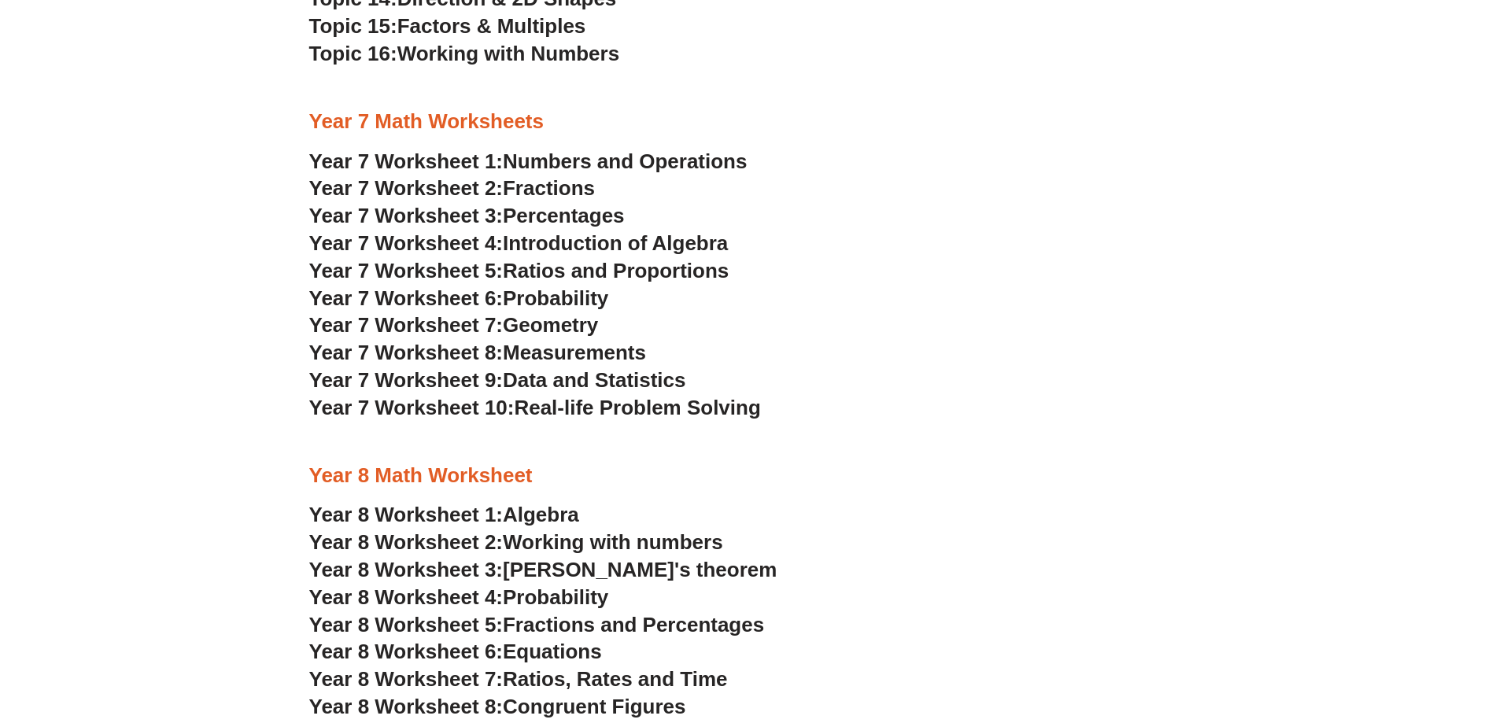
scroll to position [3948, 0]
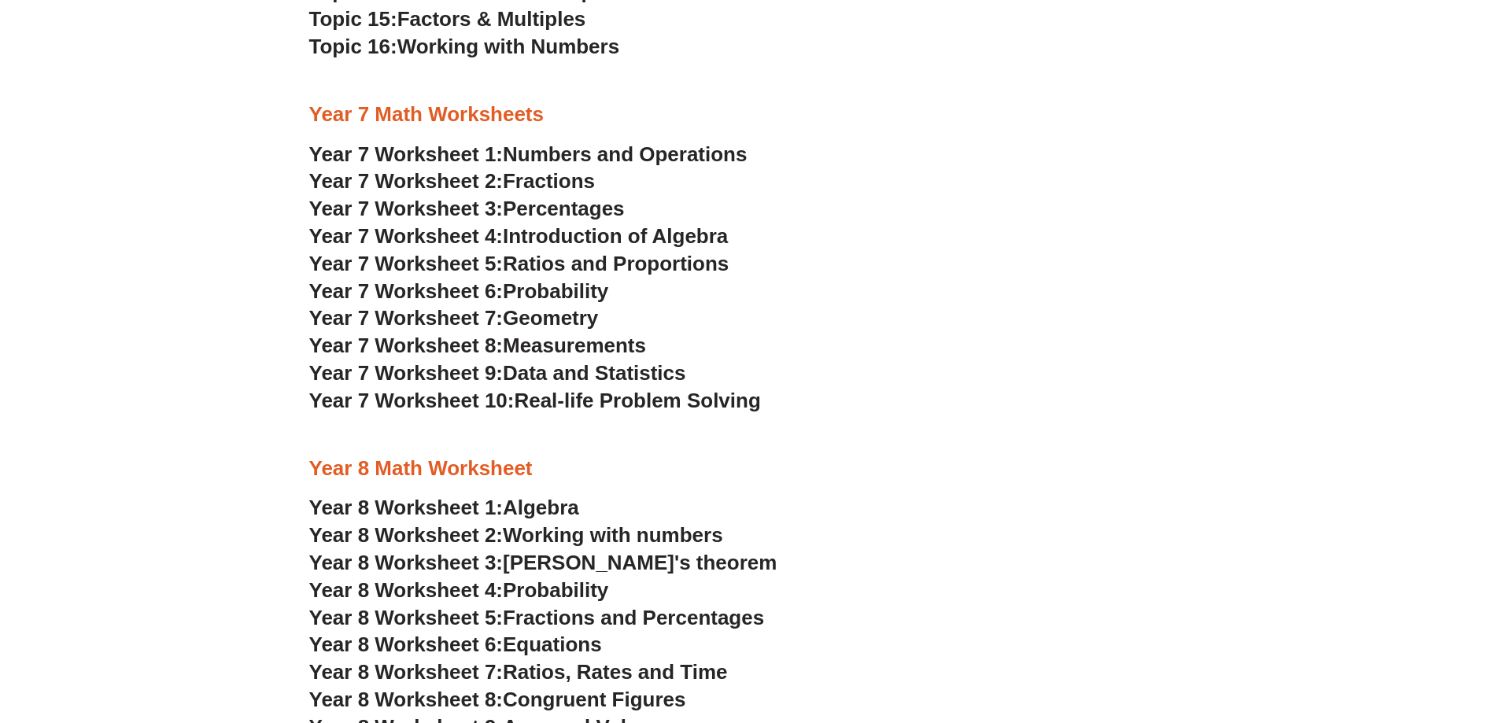
drag, startPoint x: 582, startPoint y: 314, endPoint x: 591, endPoint y: 359, distance: 45.7
drag, startPoint x: 599, startPoint y: 366, endPoint x: 611, endPoint y: 408, distance: 44.1
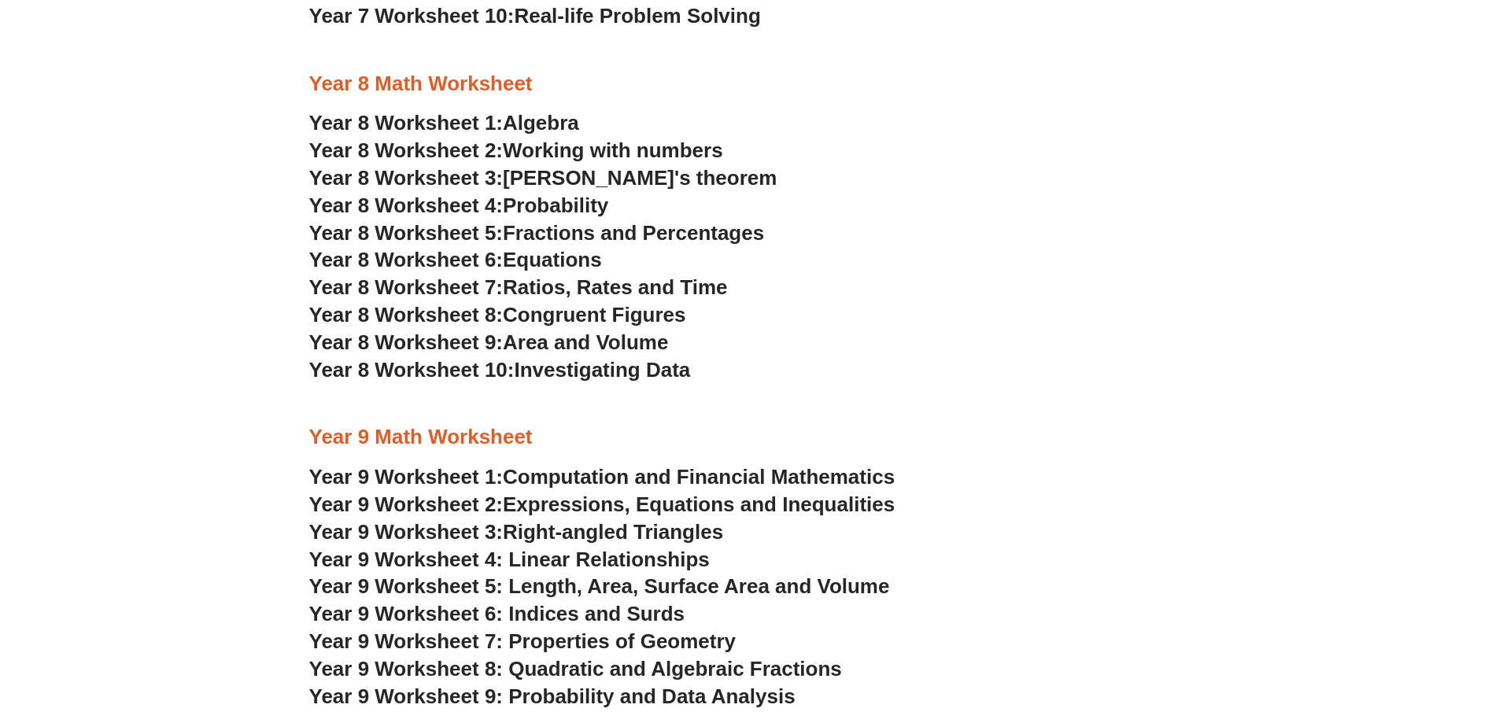
scroll to position [4336, 0]
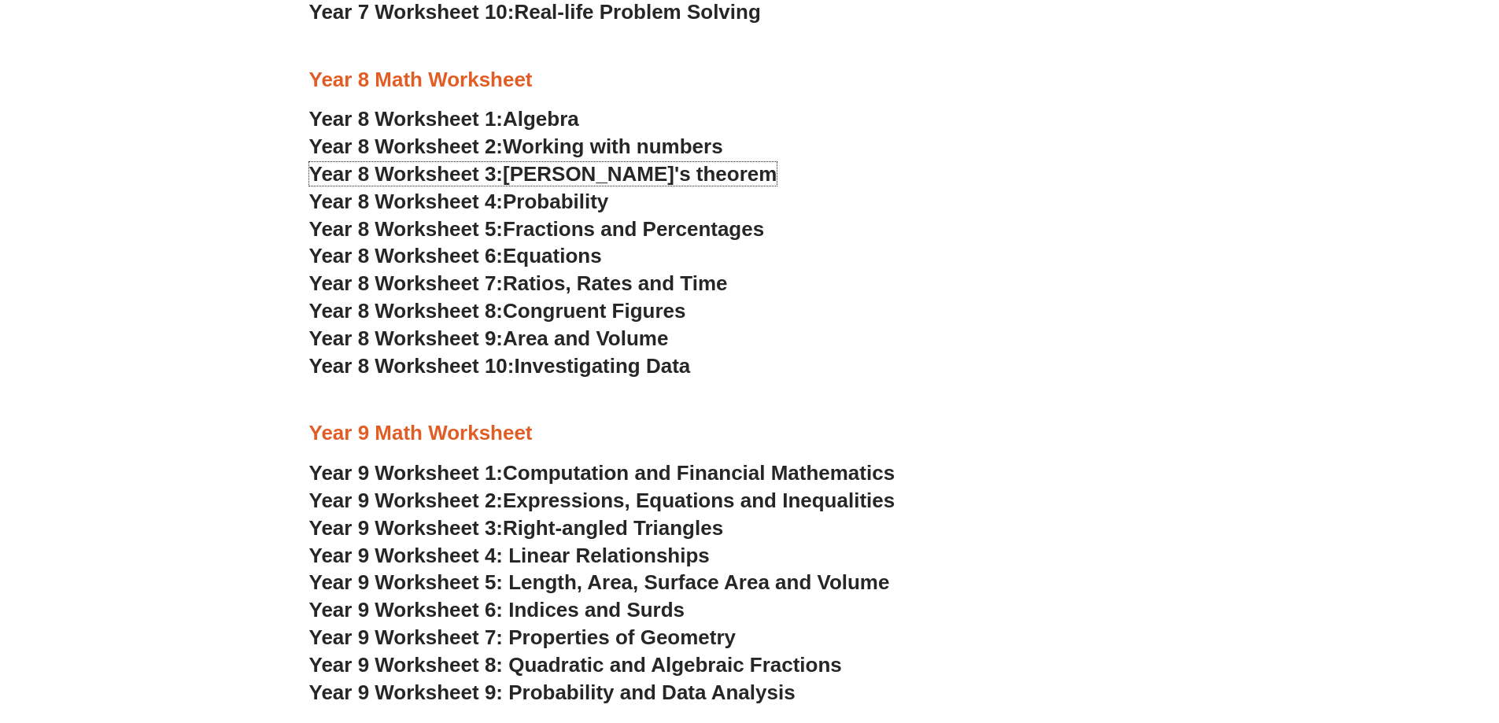
drag, startPoint x: 579, startPoint y: 170, endPoint x: 576, endPoint y: 200, distance: 30.1
drag, startPoint x: 571, startPoint y: 201, endPoint x: 579, endPoint y: 230, distance: 29.4
drag, startPoint x: 576, startPoint y: 223, endPoint x: 577, endPoint y: 252, distance: 29.1
drag, startPoint x: 573, startPoint y: 253, endPoint x: 573, endPoint y: 292, distance: 38.6
drag, startPoint x: 568, startPoint y: 299, endPoint x: 575, endPoint y: 315, distance: 17.3
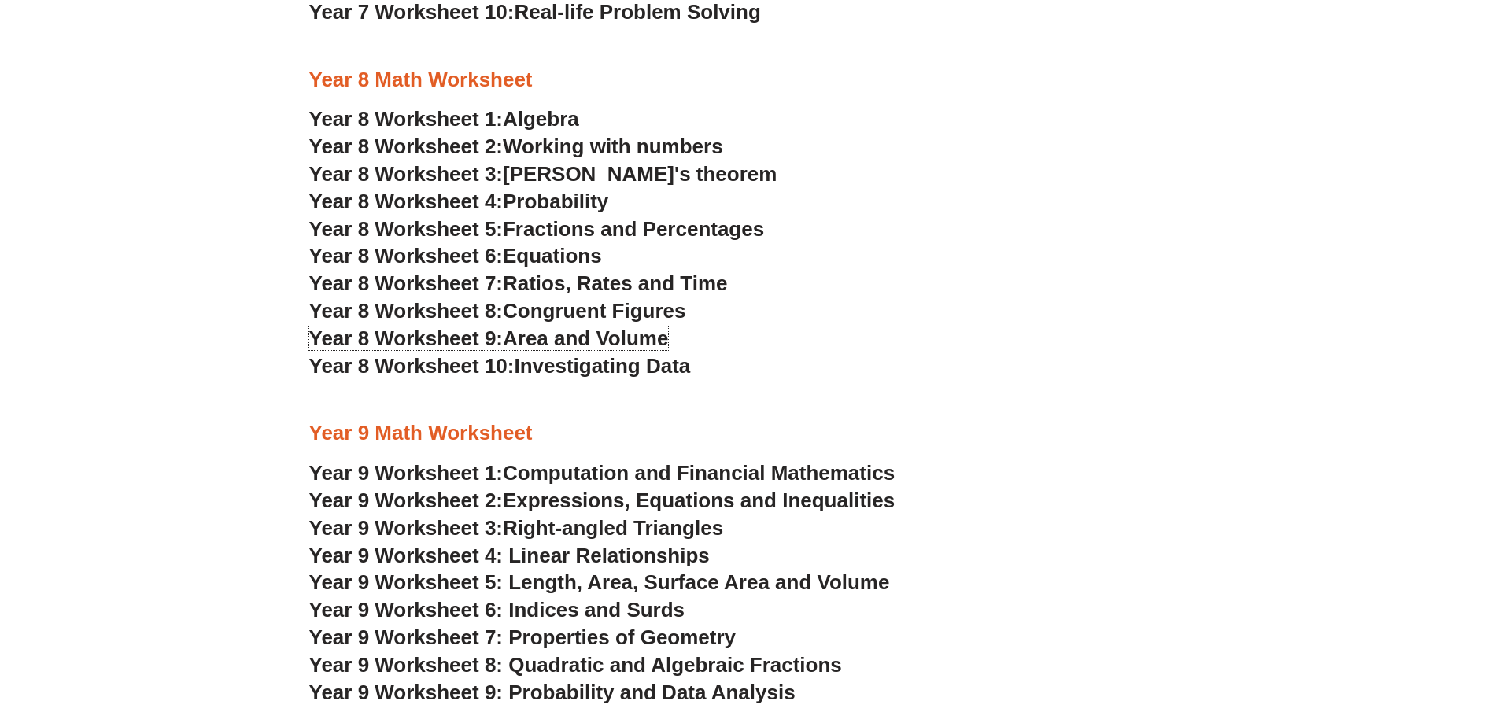
drag, startPoint x: 574, startPoint y: 341, endPoint x: 577, endPoint y: 362, distance: 20.6
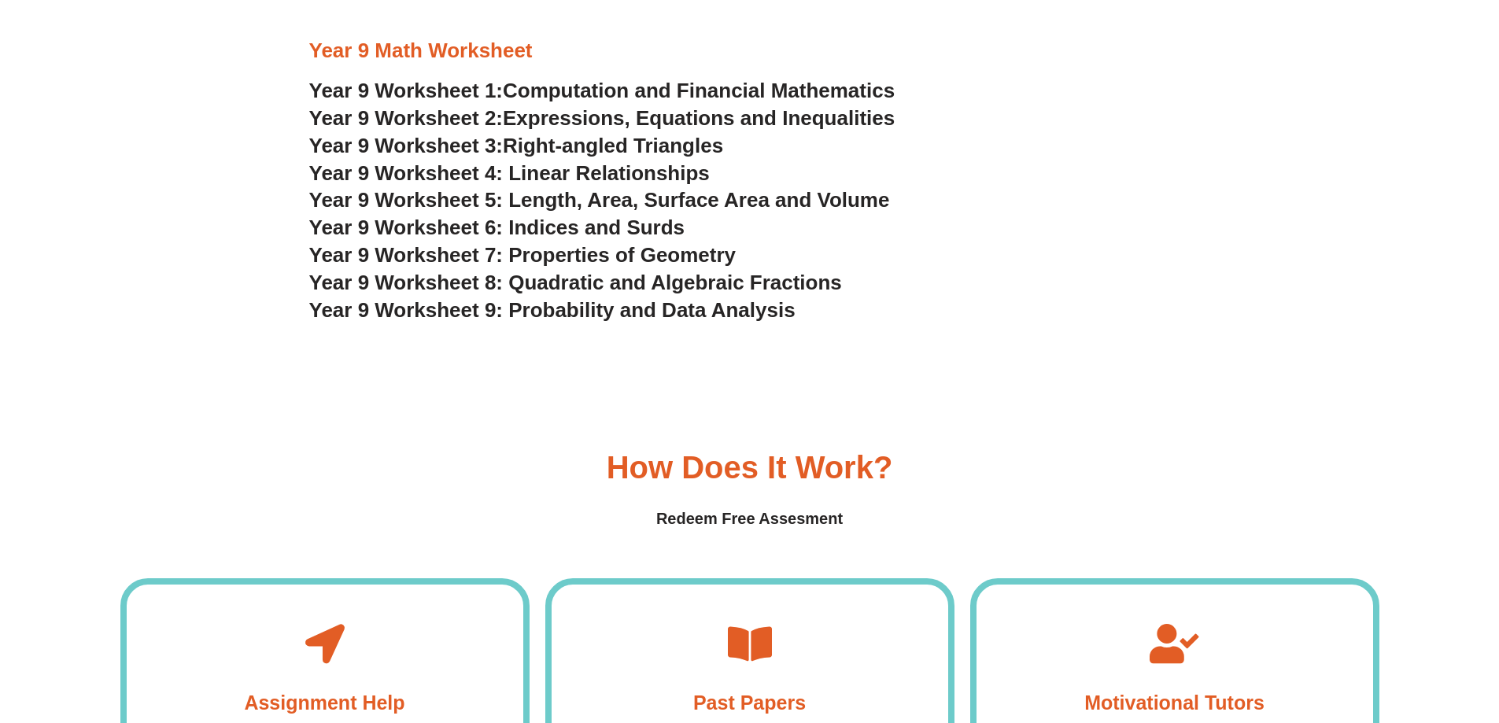
scroll to position [4572, 0]
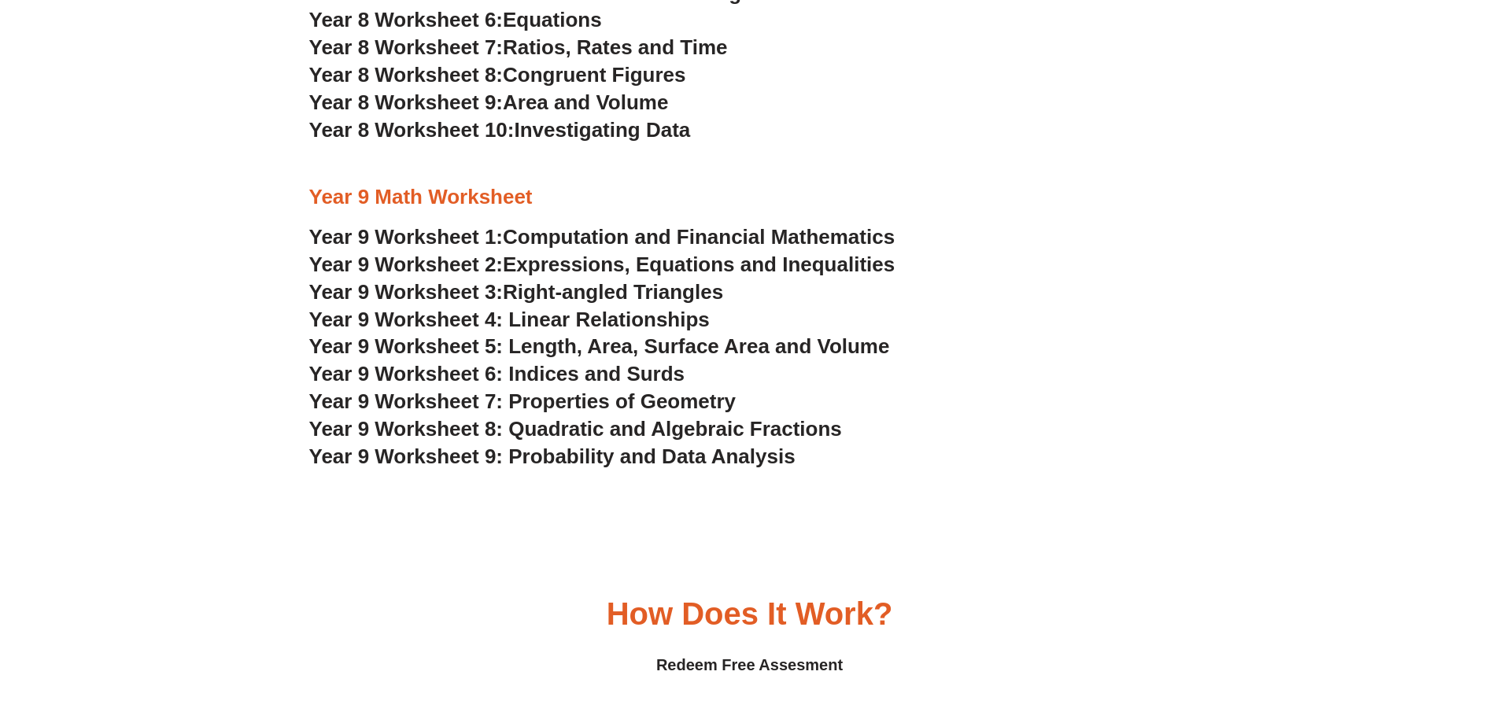
drag, startPoint x: 605, startPoint y: 237, endPoint x: 614, endPoint y: 243, distance: 11.3
drag, startPoint x: 606, startPoint y: 289, endPoint x: 607, endPoint y: 298, distance: 9.5
drag, startPoint x: 612, startPoint y: 334, endPoint x: 618, endPoint y: 359, distance: 25.9
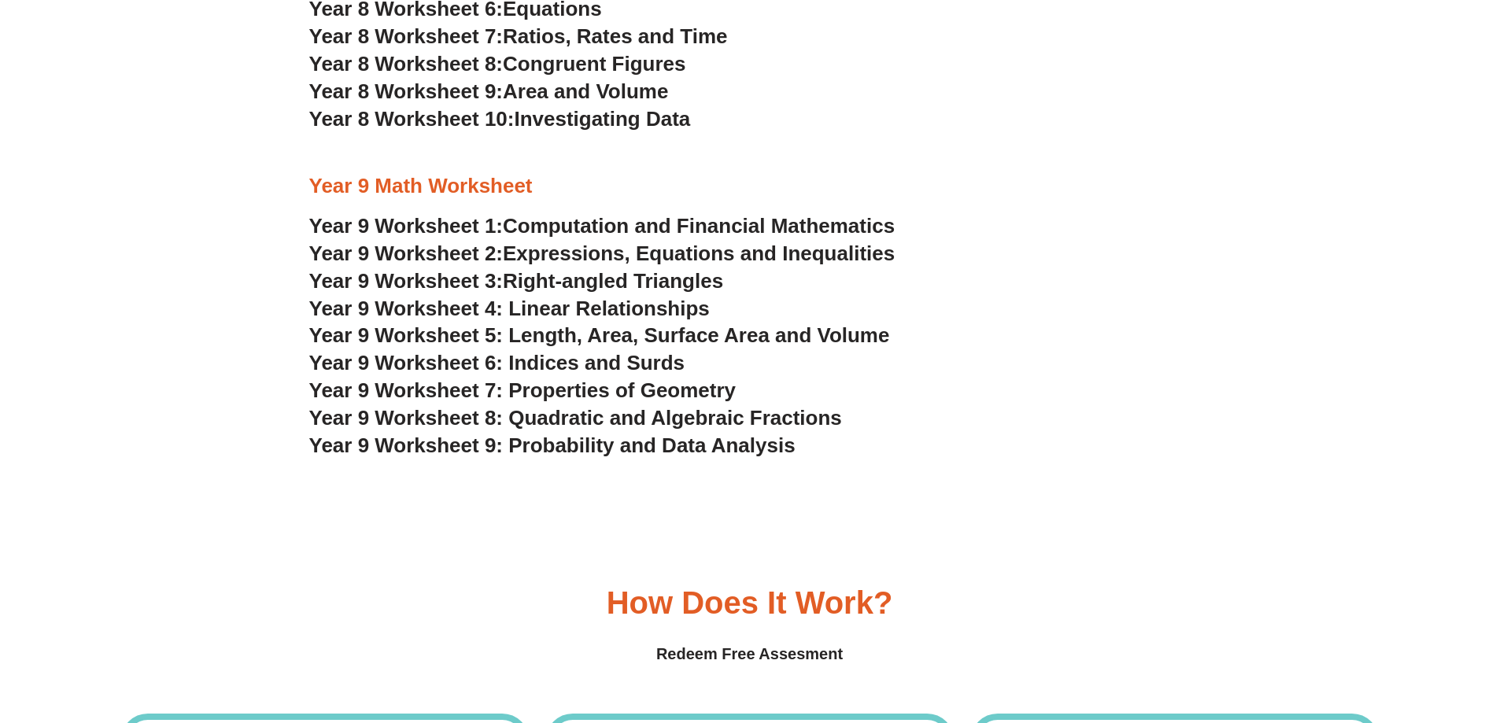
scroll to position [4585, 0]
drag, startPoint x: 610, startPoint y: 361, endPoint x: 610, endPoint y: 385, distance: 23.6
drag, startPoint x: 612, startPoint y: 383, endPoint x: 615, endPoint y: 404, distance: 21.5
drag, startPoint x: 610, startPoint y: 408, endPoint x: 610, endPoint y: 437, distance: 28.3
drag, startPoint x: 603, startPoint y: 439, endPoint x: 558, endPoint y: 282, distance: 162.8
